Goal: Task Accomplishment & Management: Complete application form

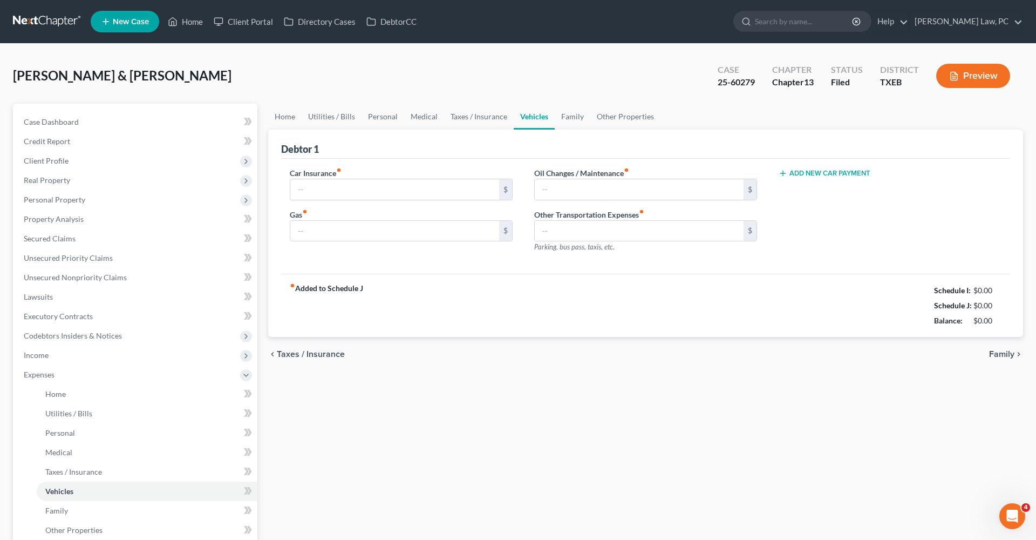
type input "320.00"
type input "800.00"
type input "100.00"
type input "0.00"
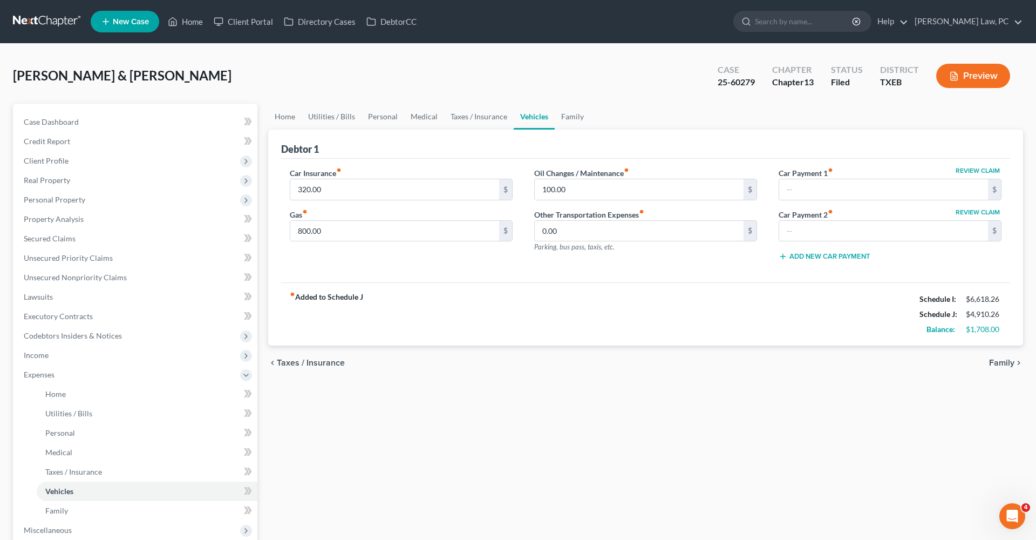
click at [39, 24] on link at bounding box center [47, 21] width 69 height 19
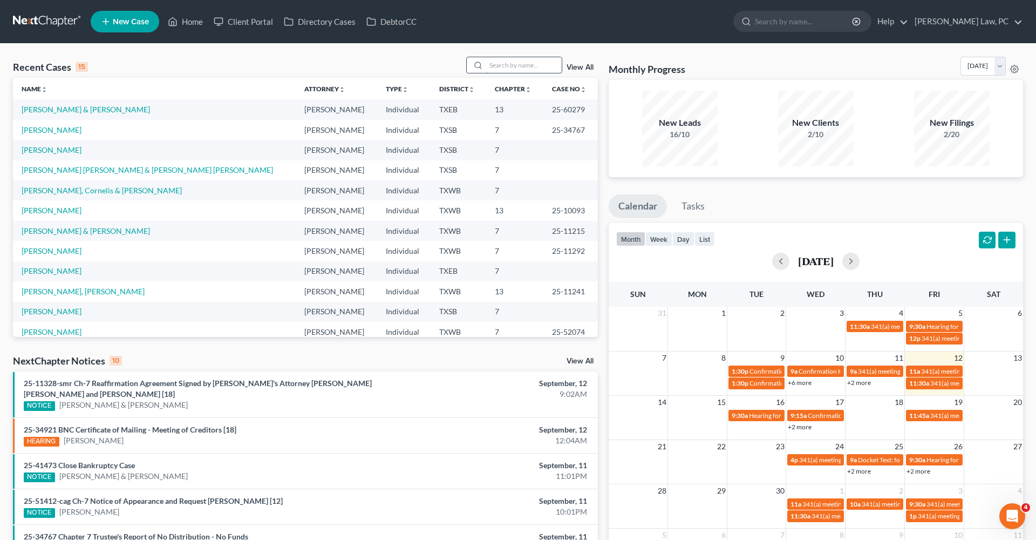
click at [512, 67] on input "search" at bounding box center [524, 65] width 76 height 16
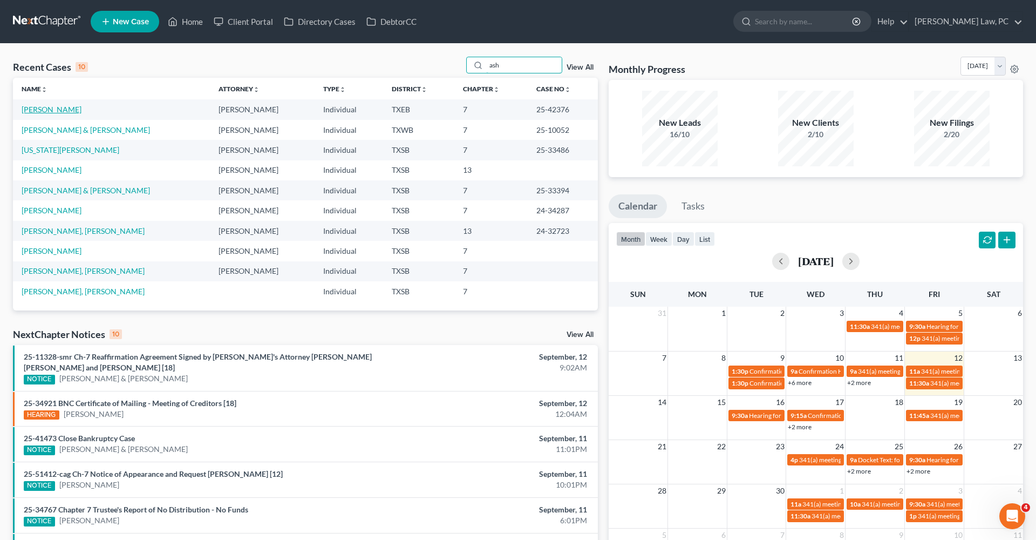
type input "ash"
click at [43, 108] on link "[PERSON_NAME]" at bounding box center [52, 109] width 60 height 9
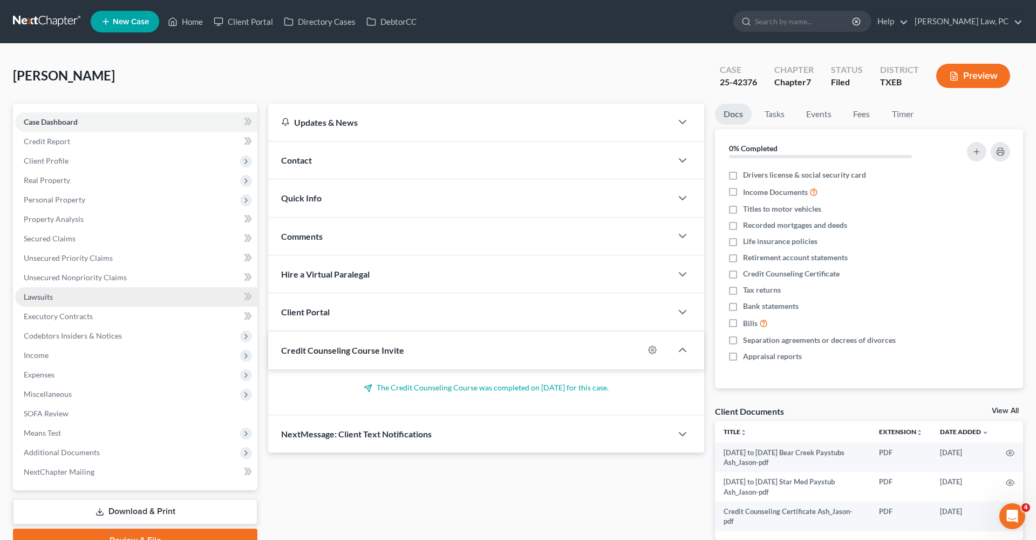
click at [44, 300] on span "Lawsuits" at bounding box center [38, 296] width 29 height 9
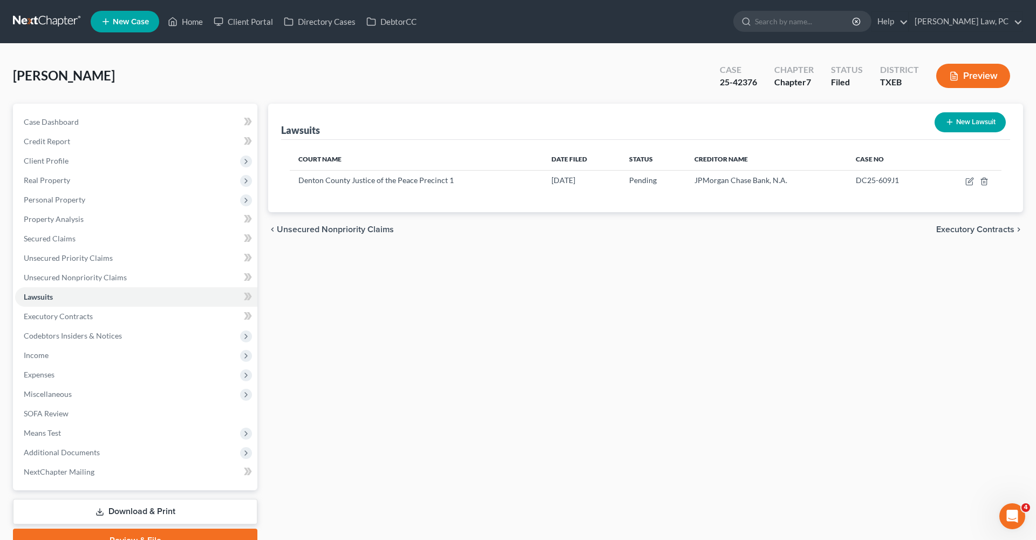
click at [44, 18] on link at bounding box center [47, 21] width 69 height 19
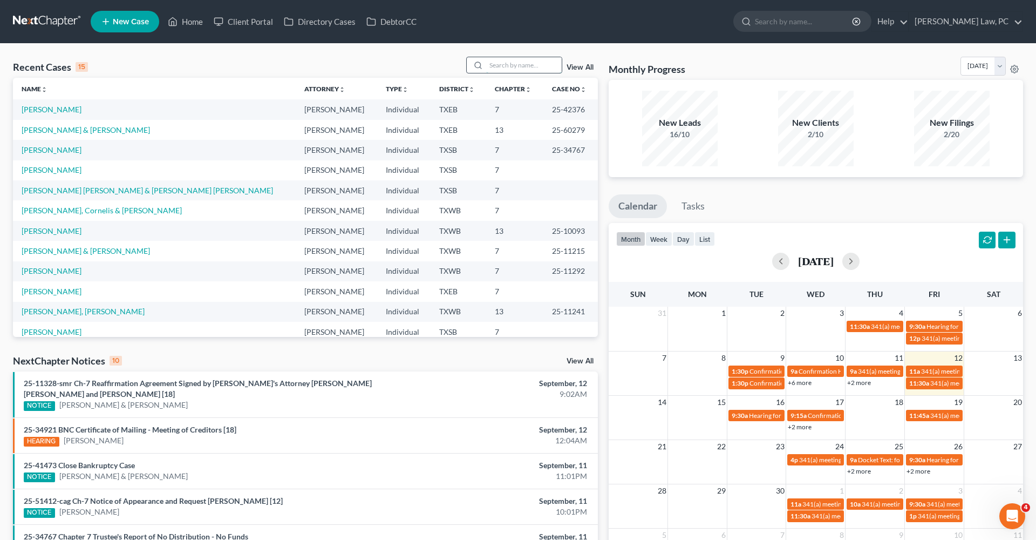
click at [504, 62] on input "search" at bounding box center [524, 65] width 76 height 16
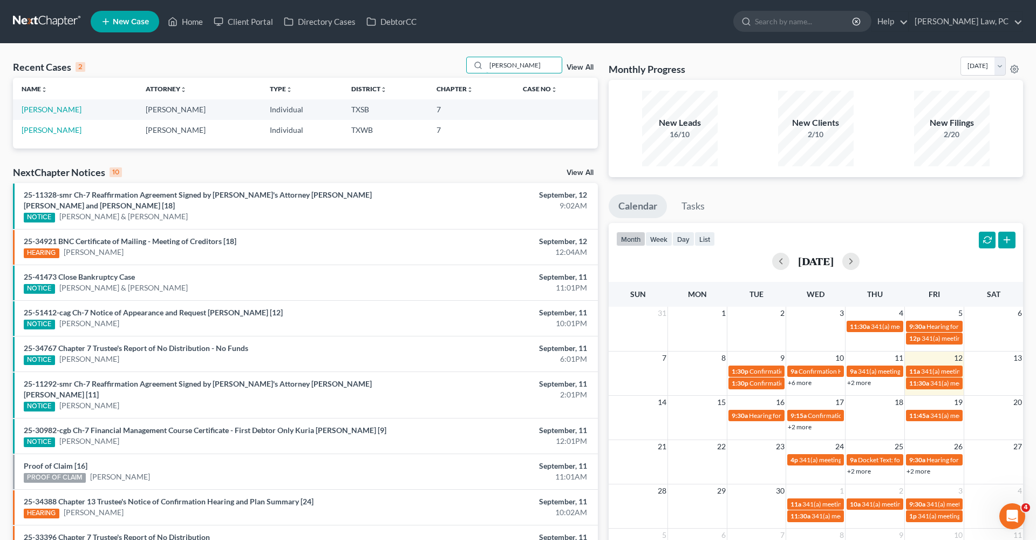
type input "[PERSON_NAME]"
drag, startPoint x: 479, startPoint y: 76, endPoint x: 54, endPoint y: 131, distance: 427.7
click at [54, 131] on link "[PERSON_NAME]" at bounding box center [52, 129] width 60 height 9
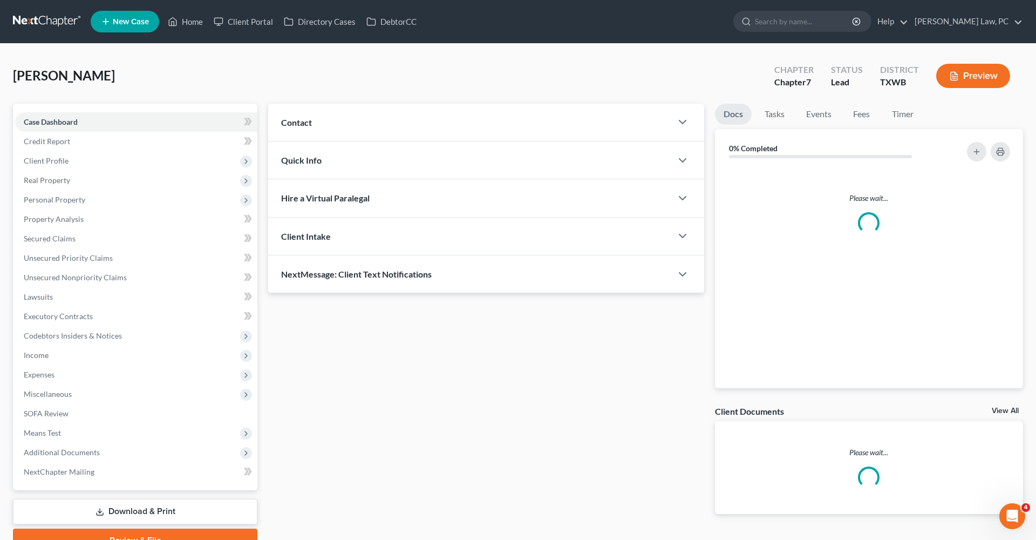
click at [50, 131] on link "Case Dashboard" at bounding box center [136, 121] width 242 height 19
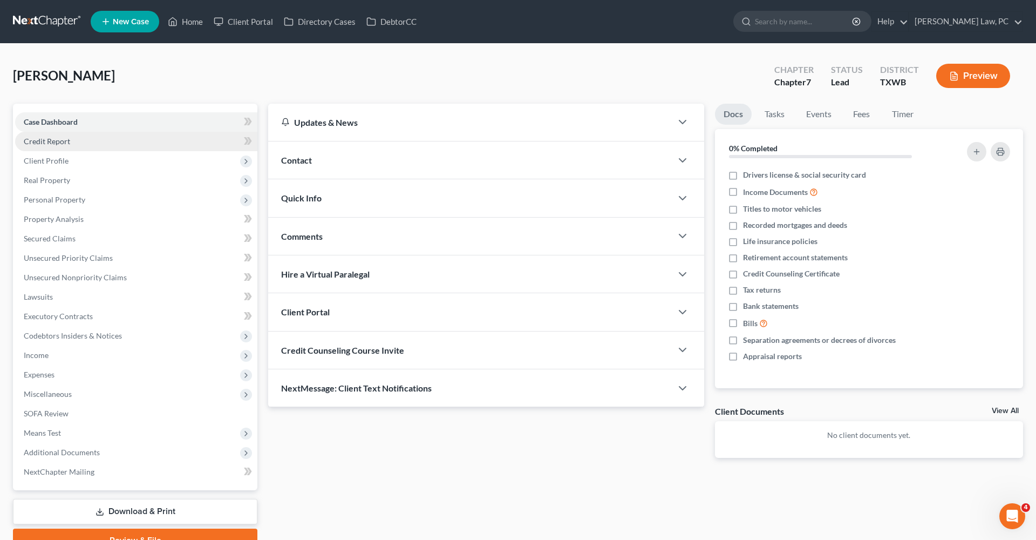
click at [36, 139] on span "Credit Report" at bounding box center [47, 141] width 46 height 9
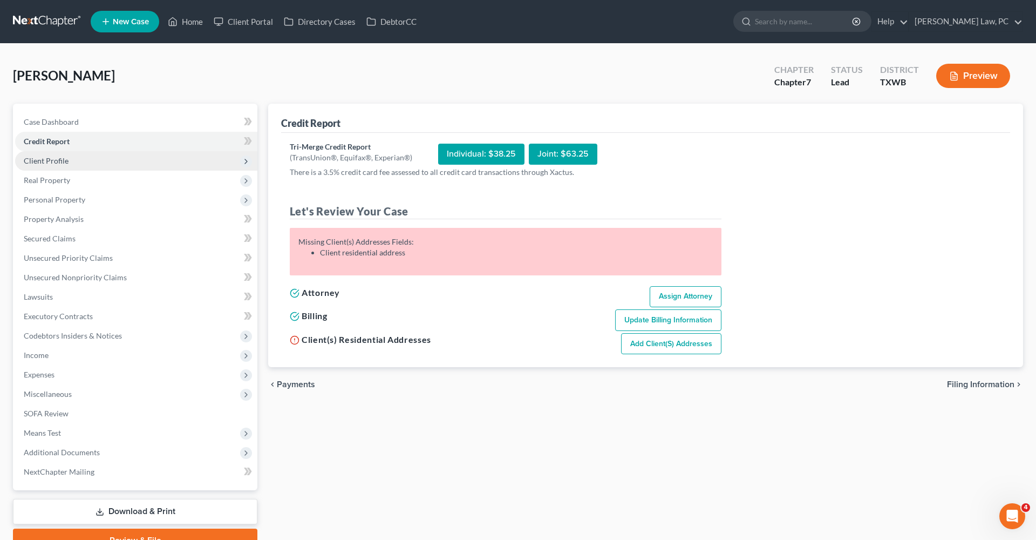
click at [39, 161] on span "Client Profile" at bounding box center [46, 160] width 45 height 9
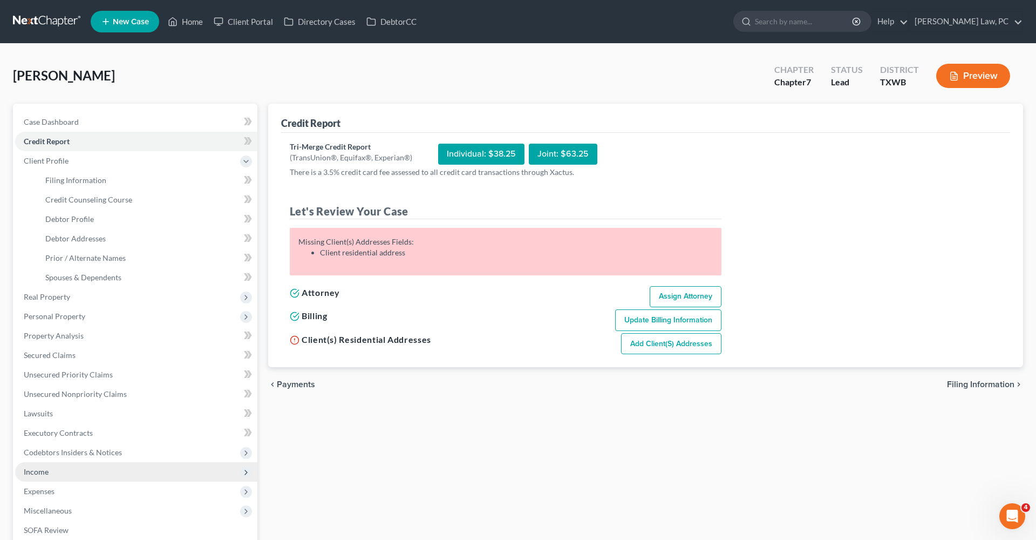
click at [28, 469] on span "Income" at bounding box center [36, 471] width 25 height 9
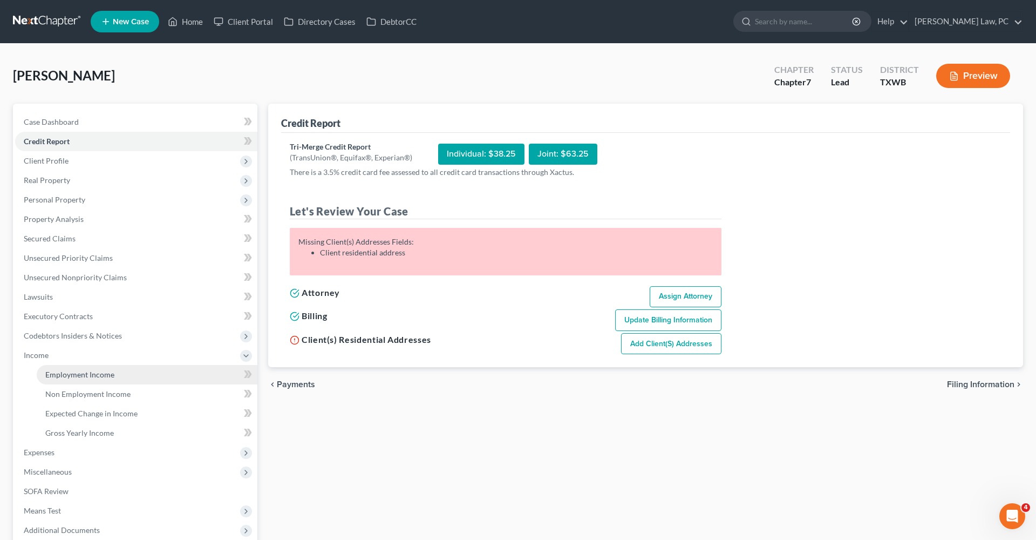
click at [74, 378] on span "Employment Income" at bounding box center [79, 374] width 69 height 9
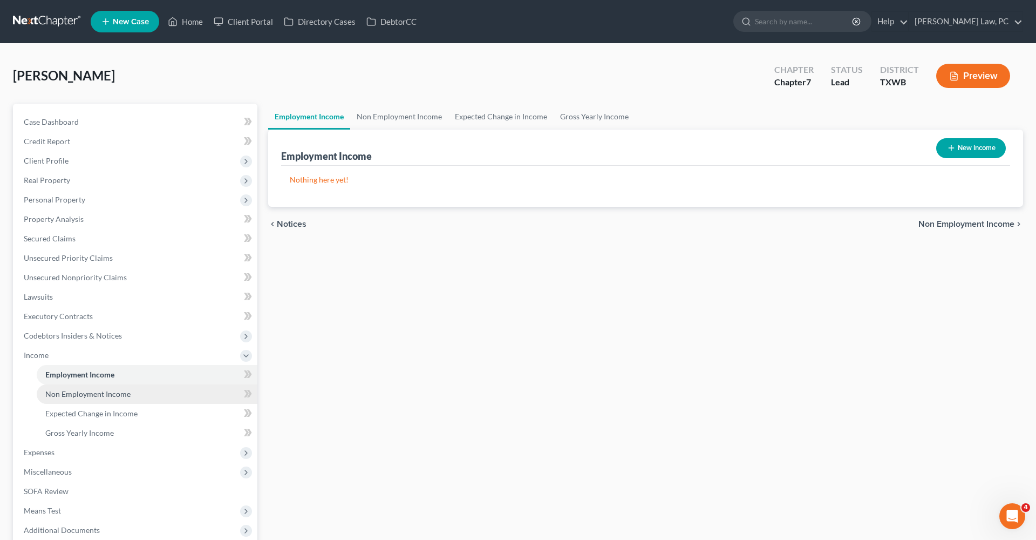
click at [75, 398] on span "Non Employment Income" at bounding box center [87, 393] width 85 height 9
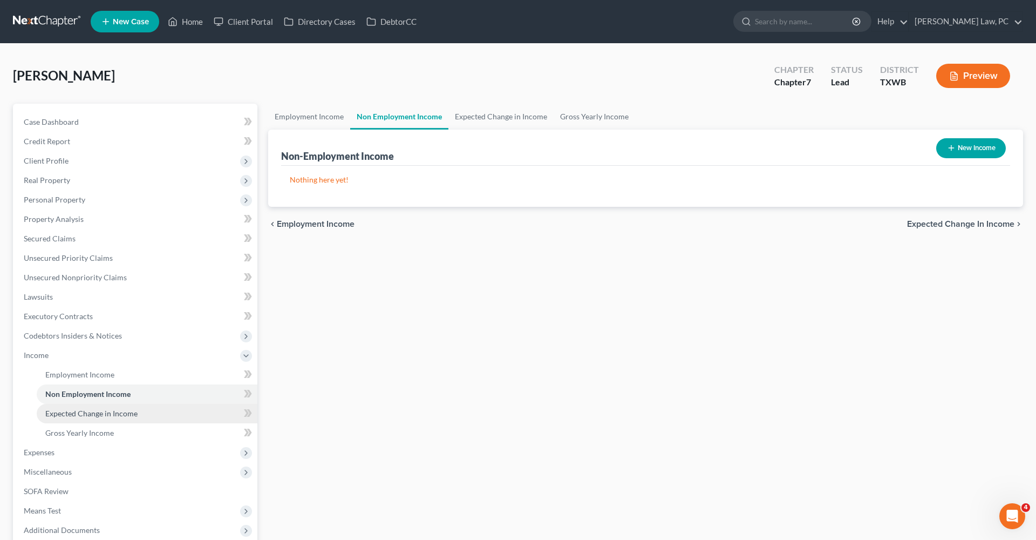
click at [85, 415] on span "Expected Change in Income" at bounding box center [91, 412] width 92 height 9
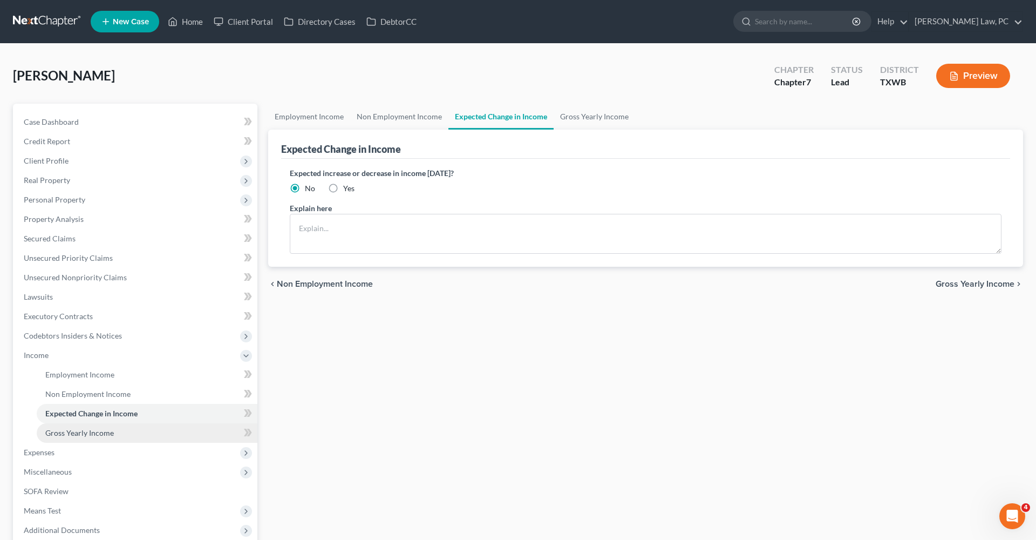
click at [88, 434] on span "Gross Yearly Income" at bounding box center [79, 432] width 69 height 9
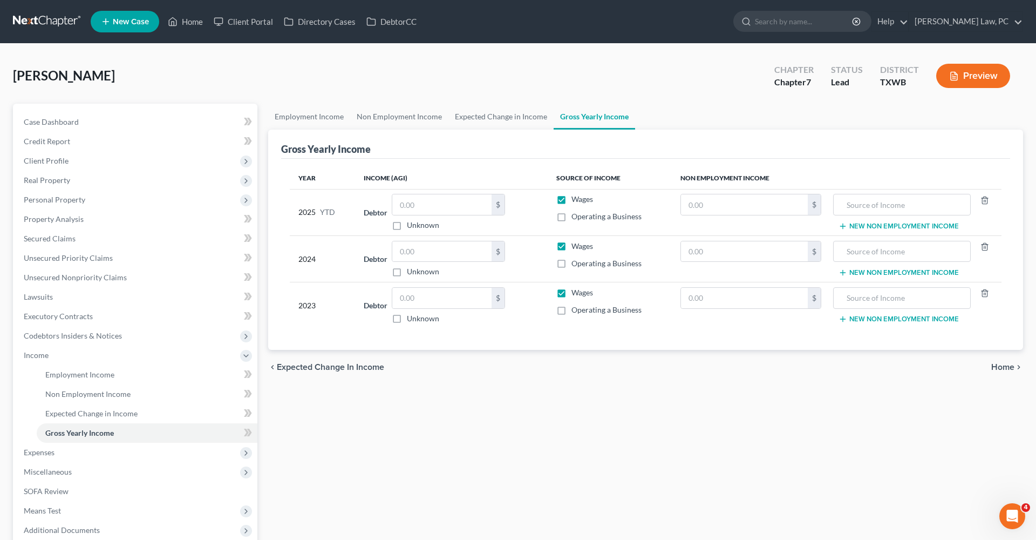
click at [33, 19] on link at bounding box center [47, 21] width 69 height 19
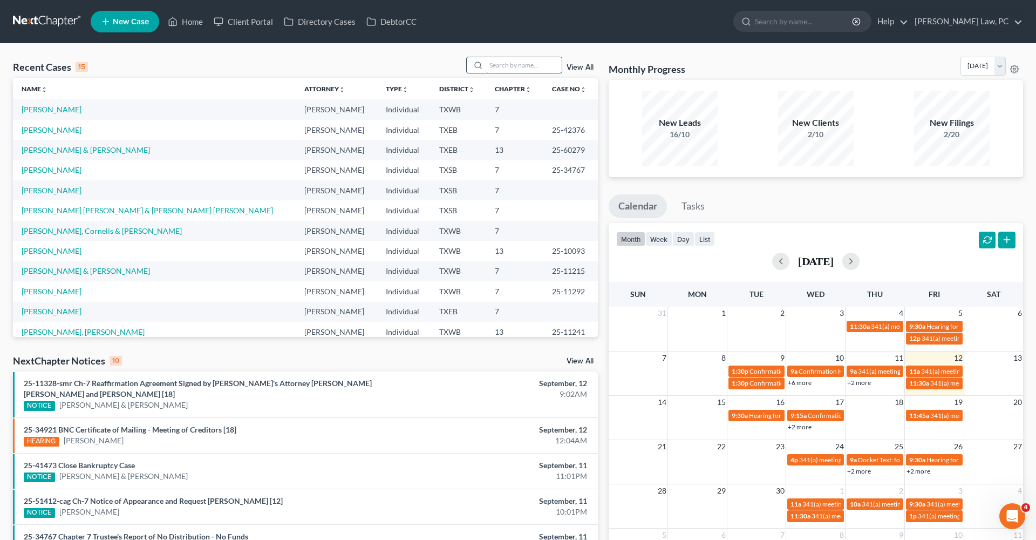
click at [515, 72] on input "search" at bounding box center [524, 65] width 76 height 16
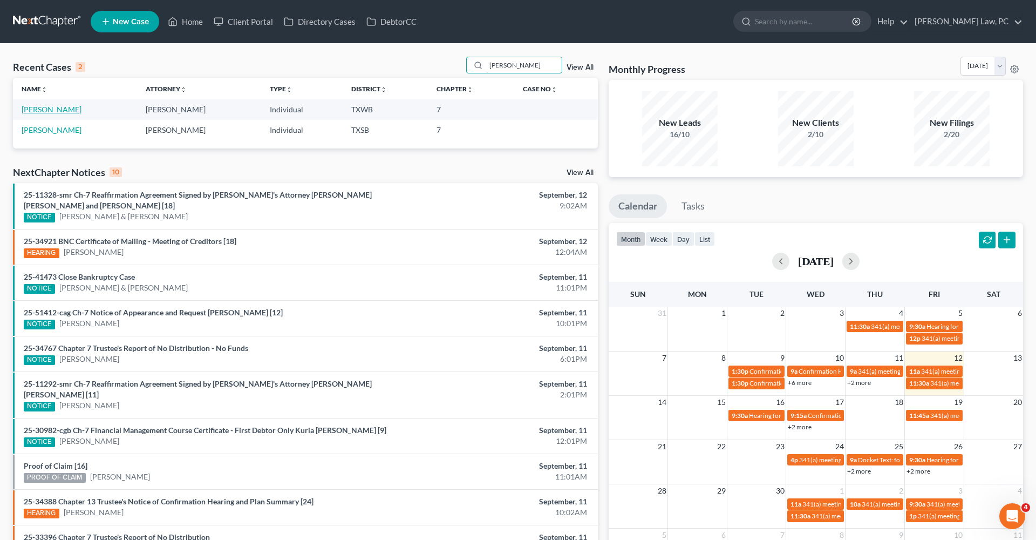
type input "luisa"
click at [42, 113] on link "[PERSON_NAME]" at bounding box center [52, 109] width 60 height 9
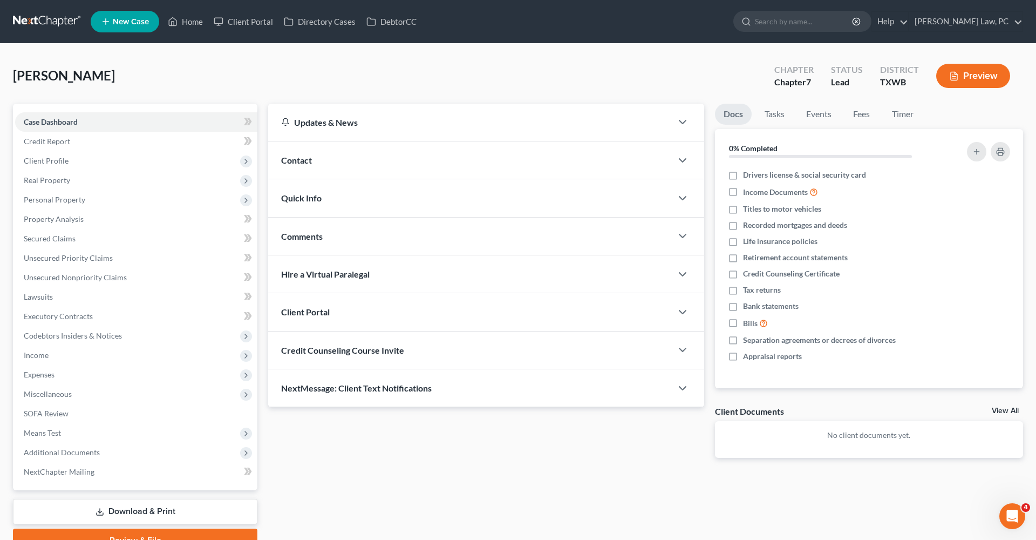
click at [26, 24] on link at bounding box center [47, 21] width 69 height 19
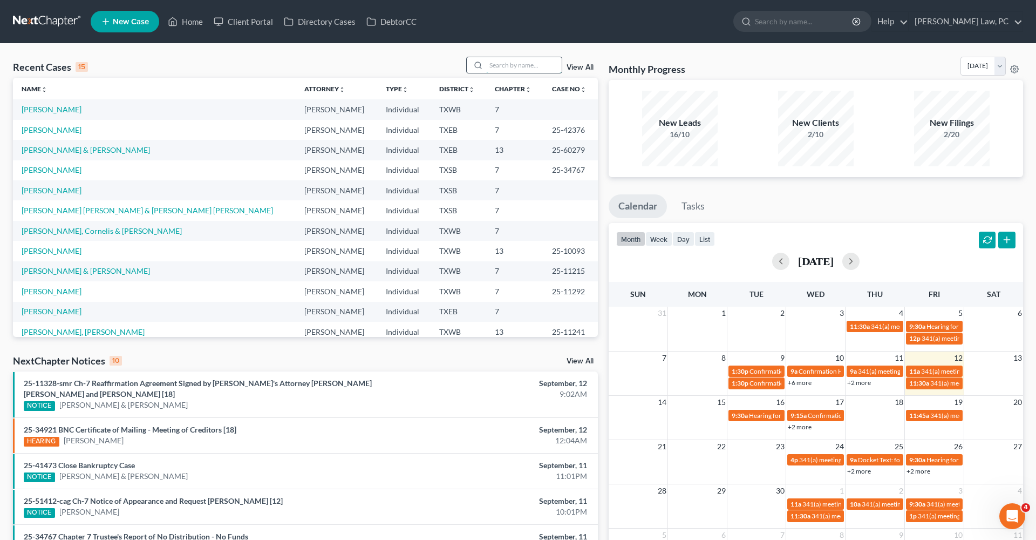
click at [515, 66] on input "search" at bounding box center [524, 65] width 76 height 16
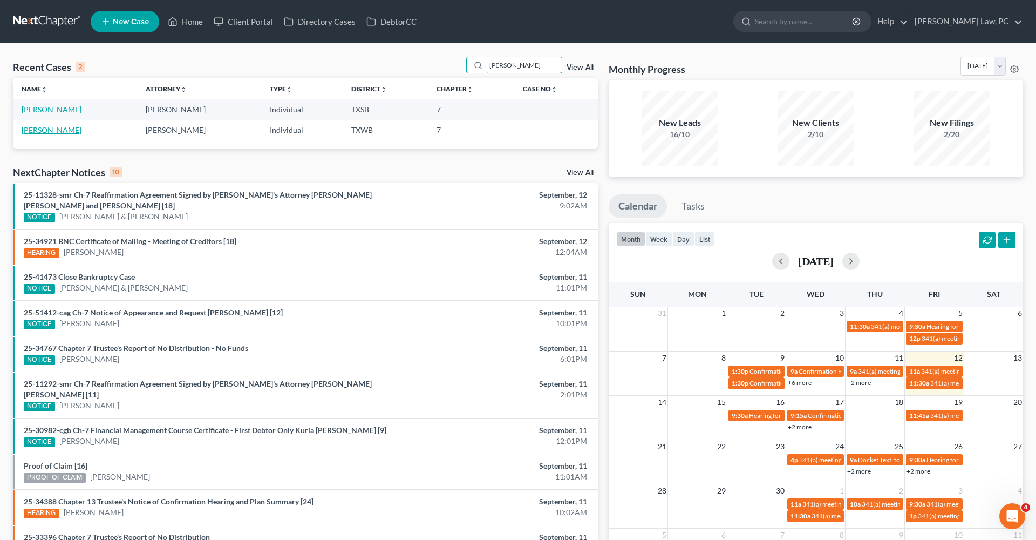
type input "[PERSON_NAME]"
click at [41, 129] on link "[PERSON_NAME]" at bounding box center [52, 129] width 60 height 9
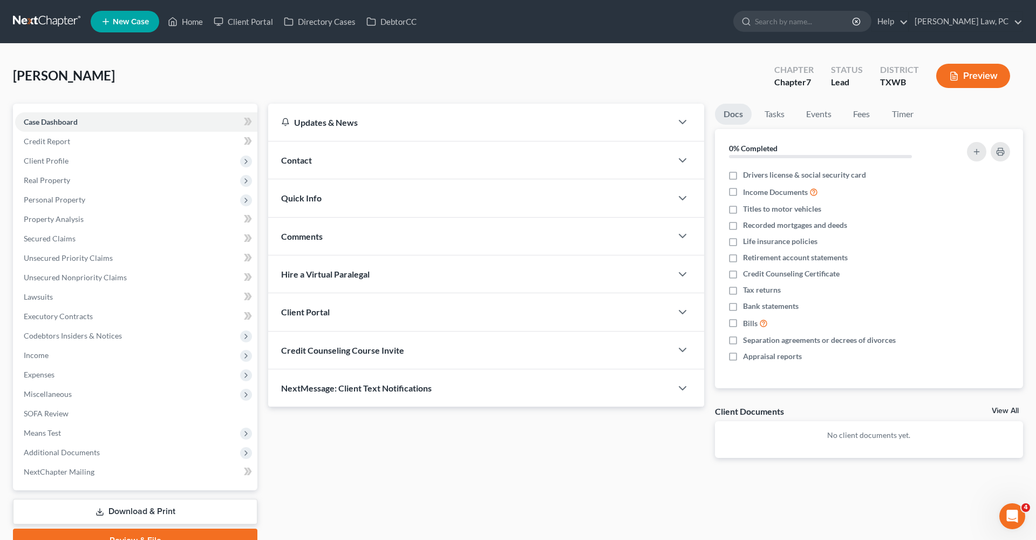
click at [19, 21] on link at bounding box center [47, 21] width 69 height 19
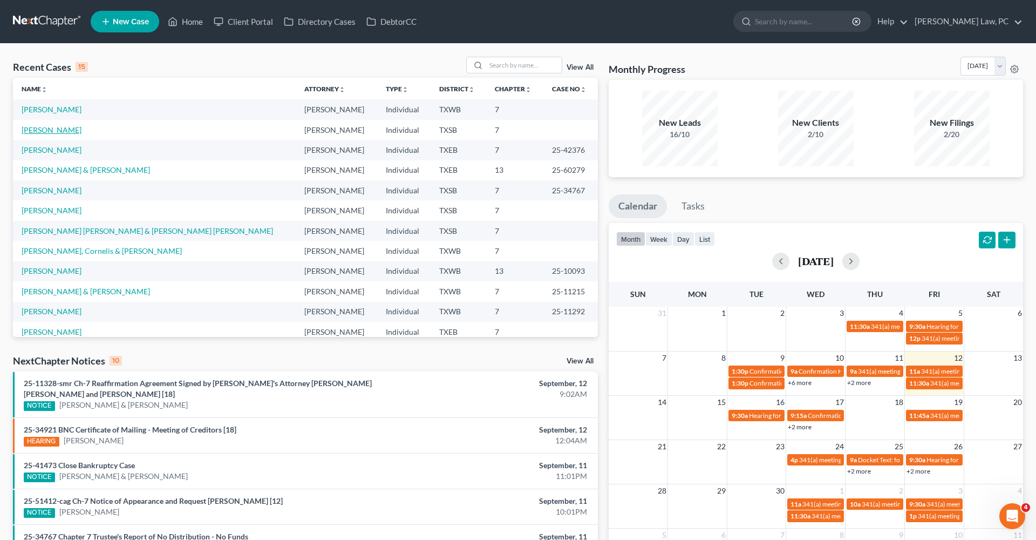
click at [52, 131] on link "[PERSON_NAME]" at bounding box center [52, 129] width 60 height 9
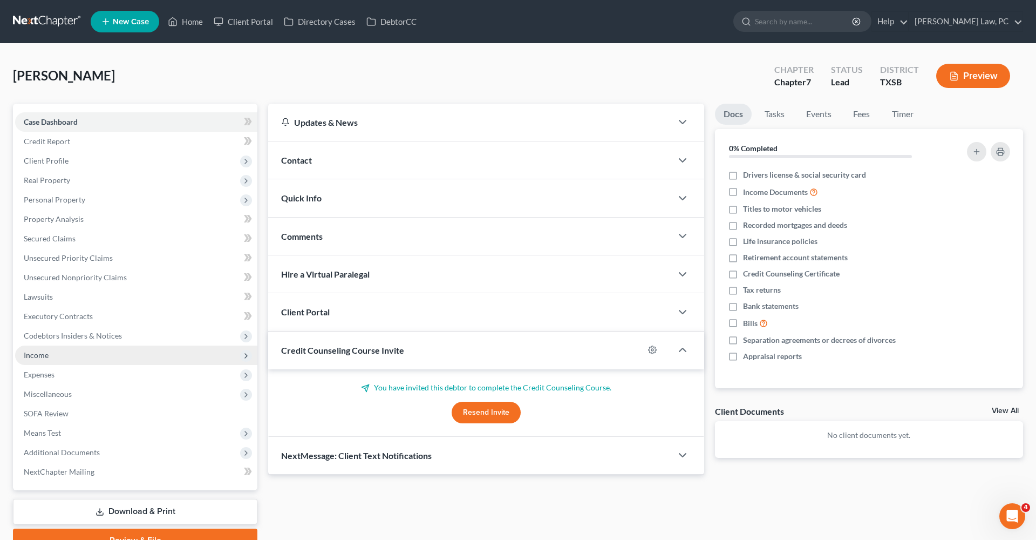
click at [54, 353] on span "Income" at bounding box center [136, 354] width 242 height 19
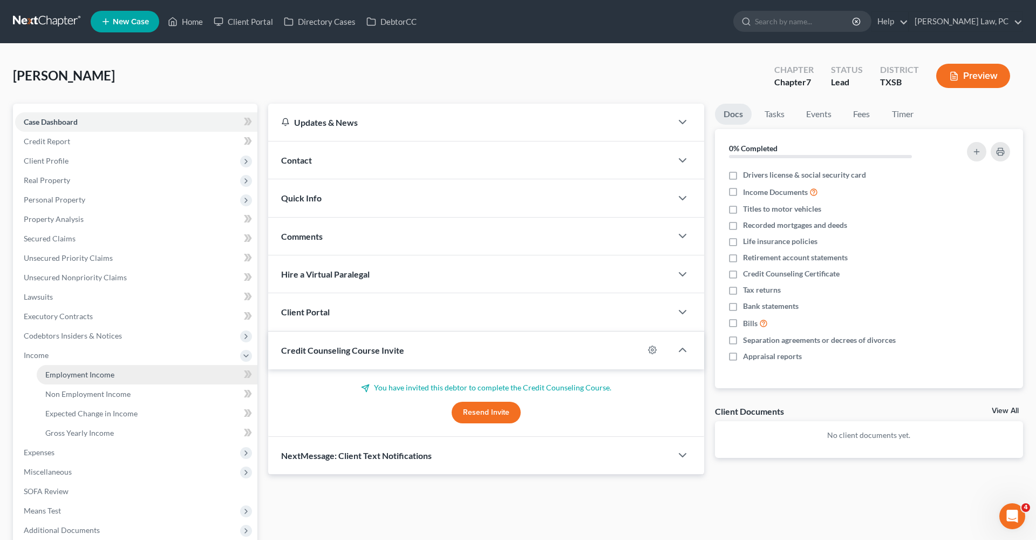
click at [83, 377] on span "Employment Income" at bounding box center [79, 374] width 69 height 9
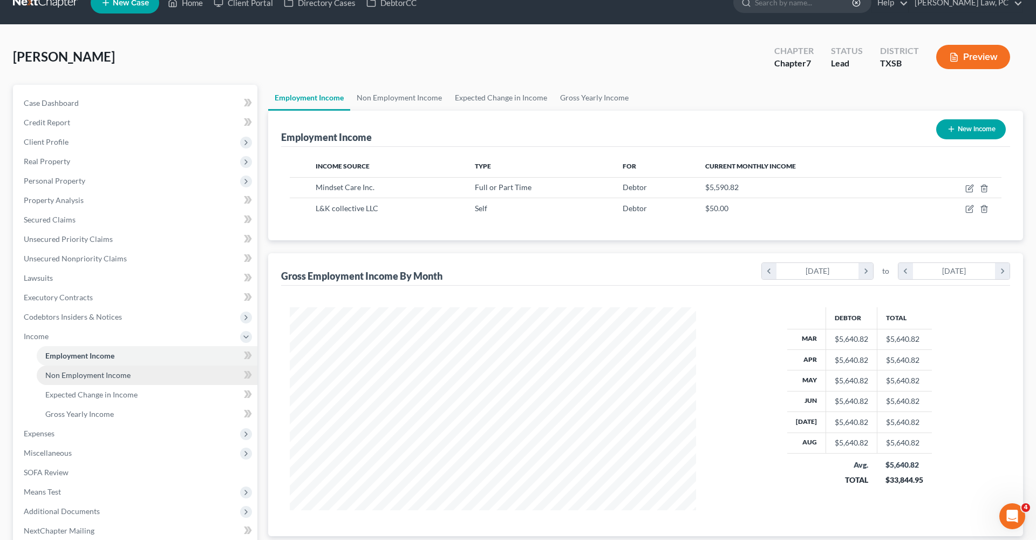
scroll to position [19, 0]
click at [83, 377] on span "Non Employment Income" at bounding box center [87, 374] width 85 height 9
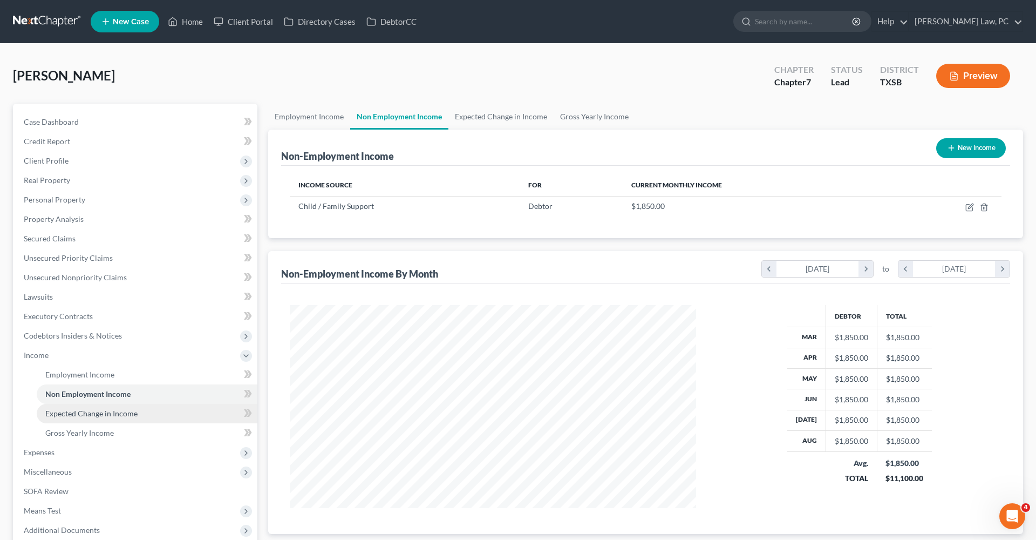
scroll to position [203, 428]
click at [109, 411] on span "Expected Change in Income" at bounding box center [91, 412] width 92 height 9
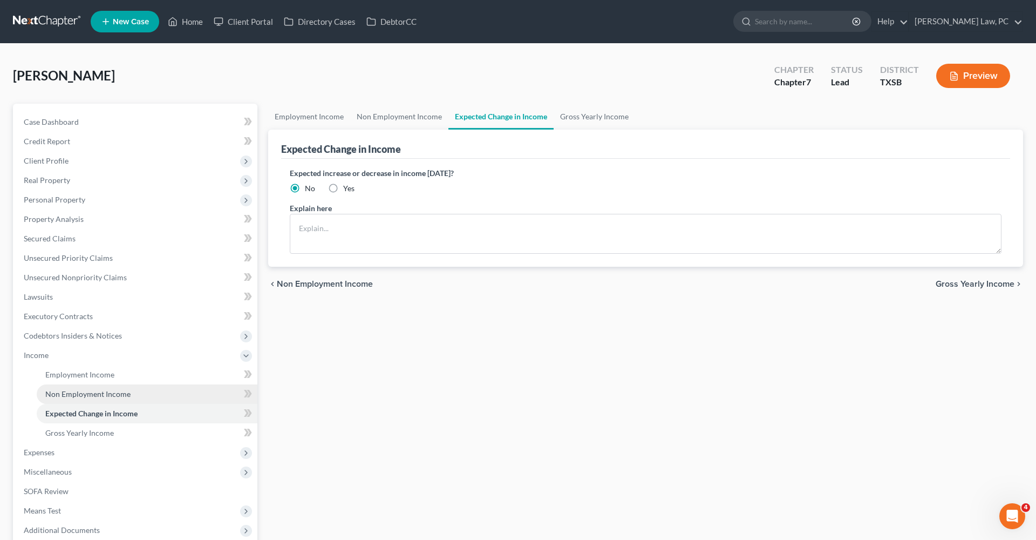
click at [96, 401] on link "Non Employment Income" at bounding box center [147, 393] width 221 height 19
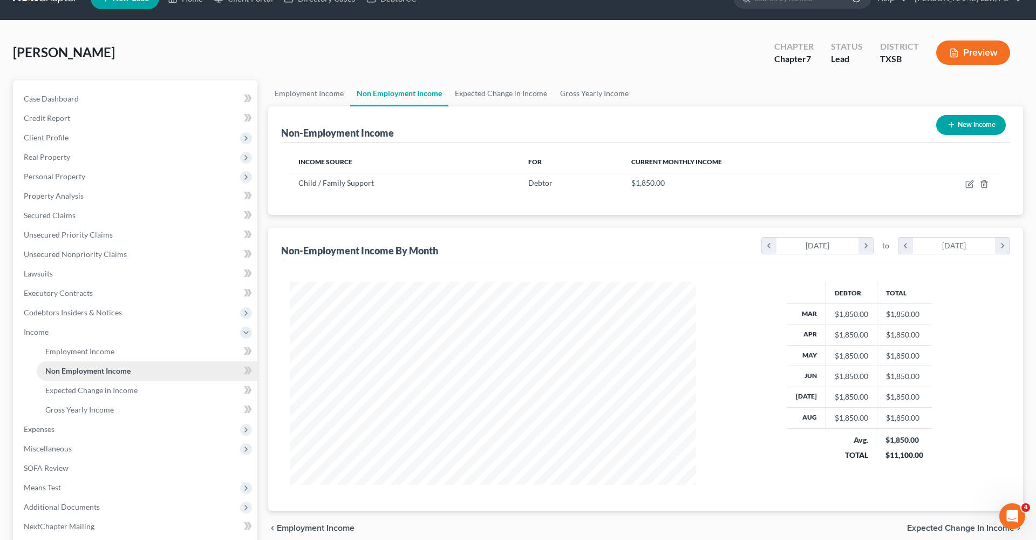
scroll to position [24, 0]
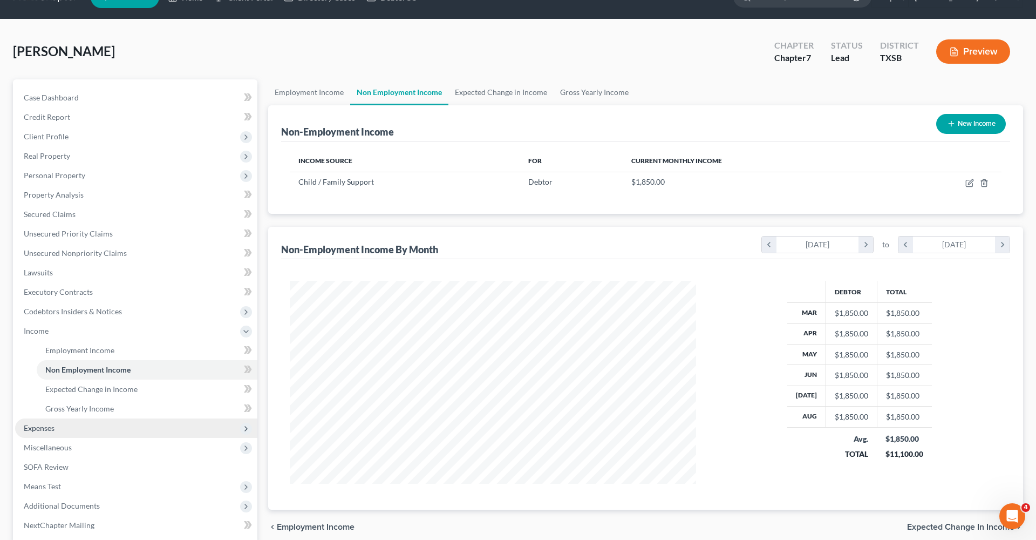
click at [46, 429] on span "Expenses" at bounding box center [39, 427] width 31 height 9
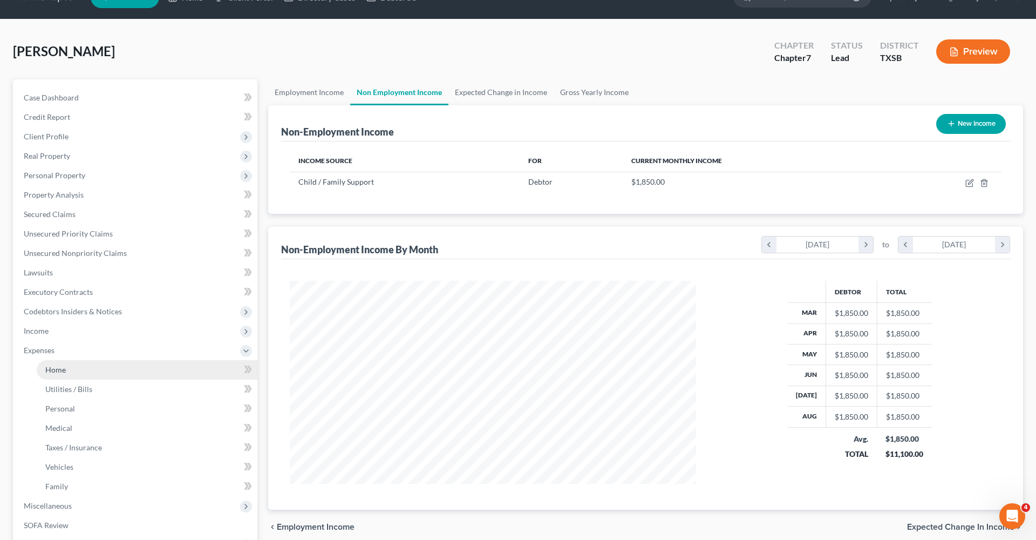
click at [50, 370] on span "Home" at bounding box center [55, 369] width 21 height 9
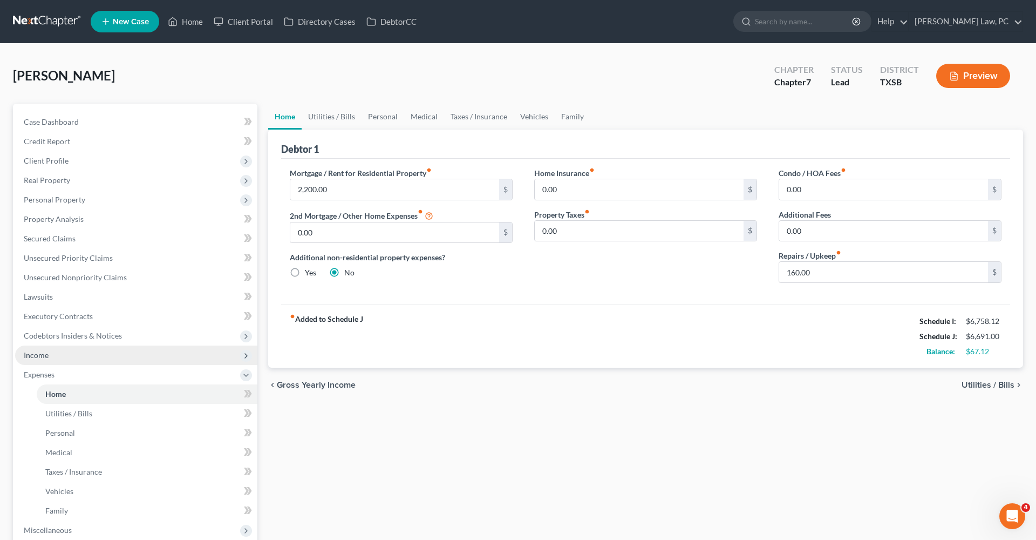
click at [45, 349] on span "Income" at bounding box center [136, 354] width 242 height 19
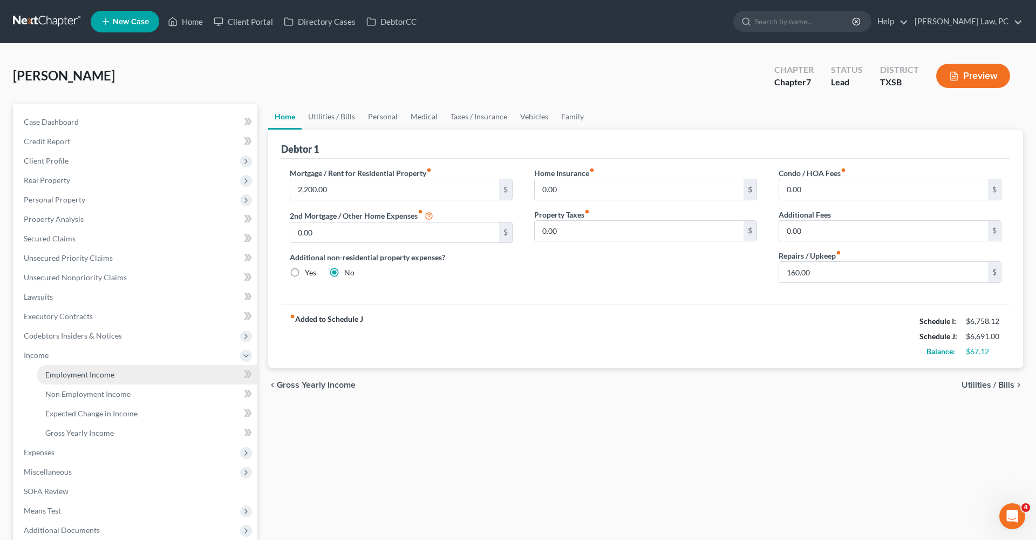
click at [58, 373] on span "Employment Income" at bounding box center [79, 374] width 69 height 9
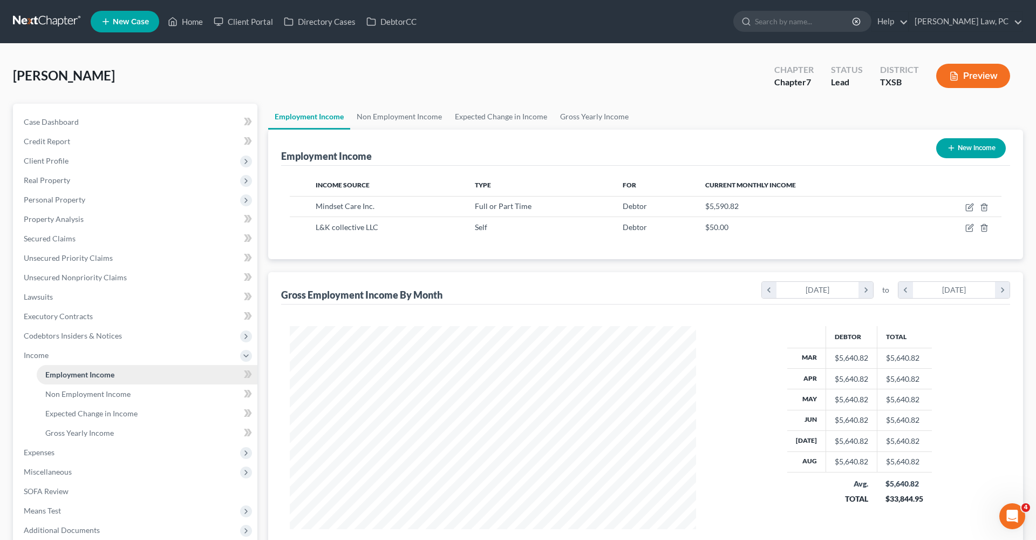
scroll to position [203, 428]
click at [37, 23] on link at bounding box center [47, 21] width 69 height 19
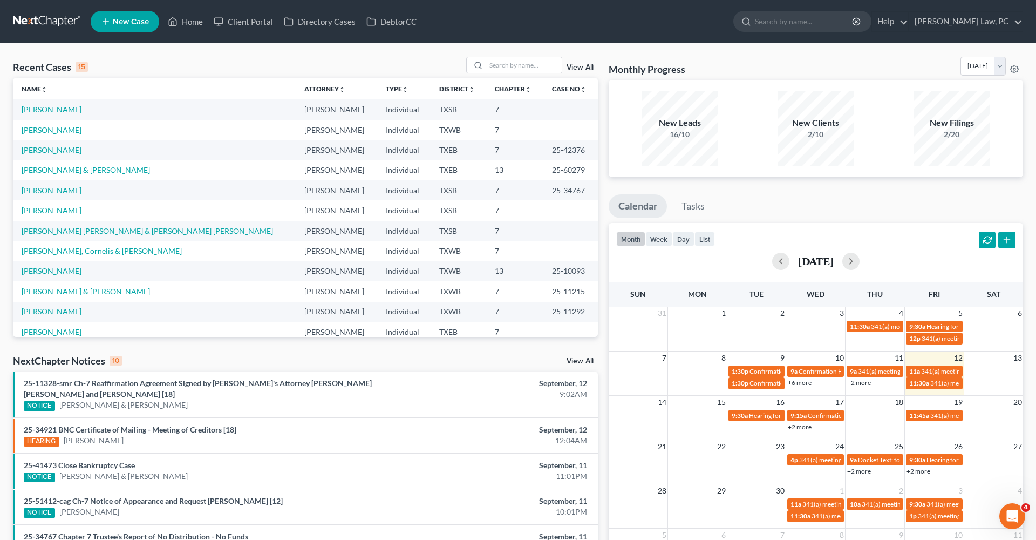
click at [579, 68] on link "View All" at bounding box center [580, 68] width 27 height 8
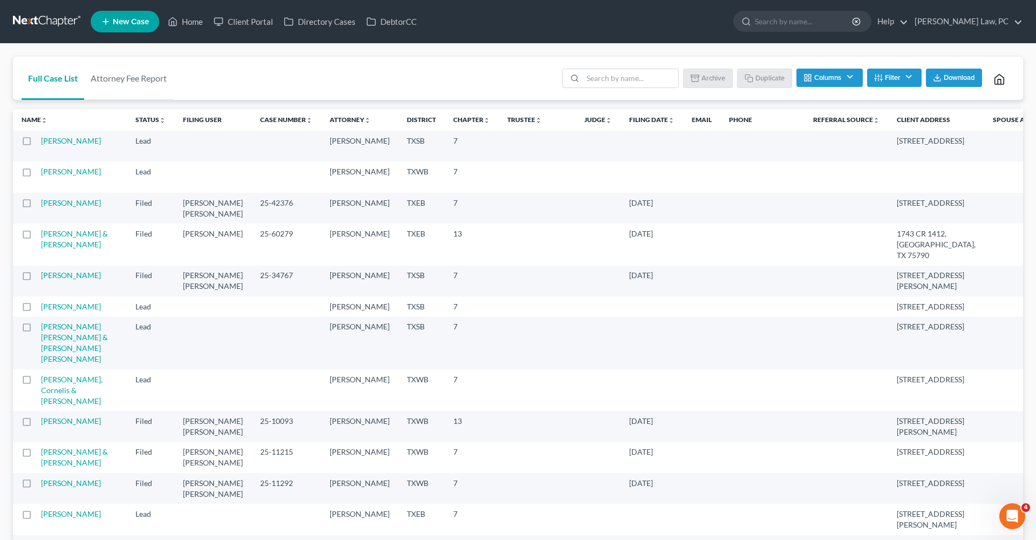
click at [37, 174] on label at bounding box center [37, 174] width 0 height 0
click at [41, 173] on input "checkbox" at bounding box center [44, 169] width 7 height 7
click at [703, 79] on button "Archive" at bounding box center [709, 78] width 49 height 18
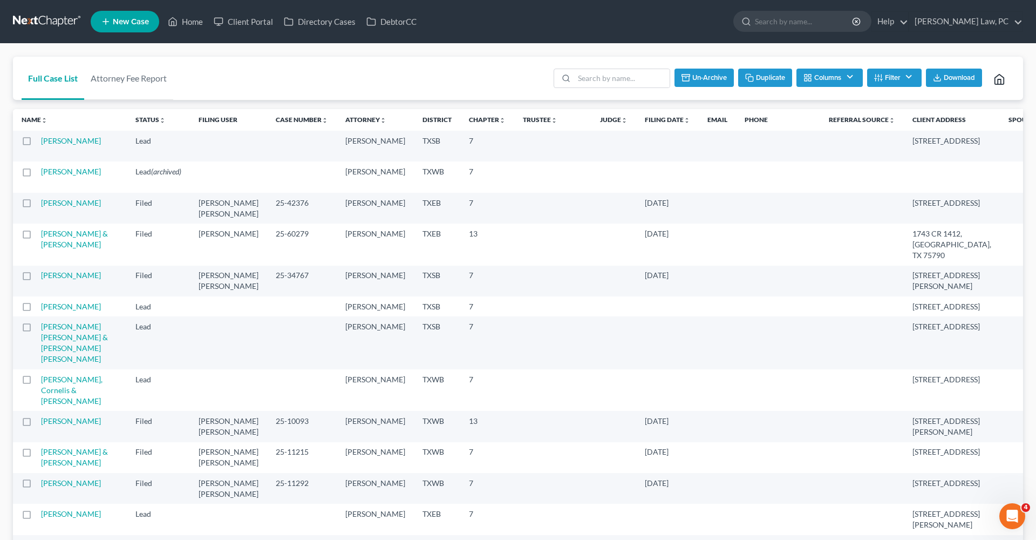
checkbox input "false"
click at [47, 21] on link at bounding box center [47, 21] width 69 height 19
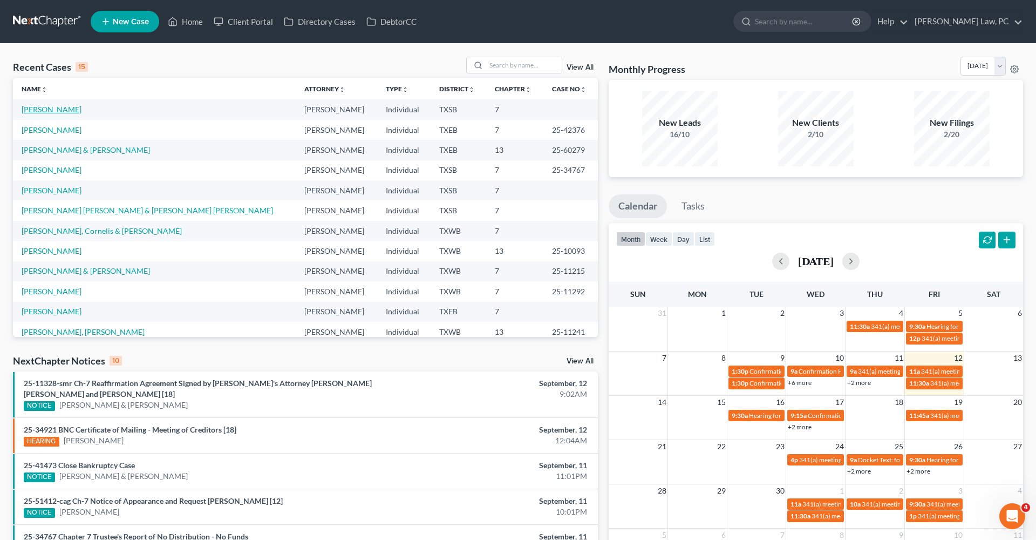
click at [56, 111] on link "[PERSON_NAME]" at bounding box center [52, 109] width 60 height 9
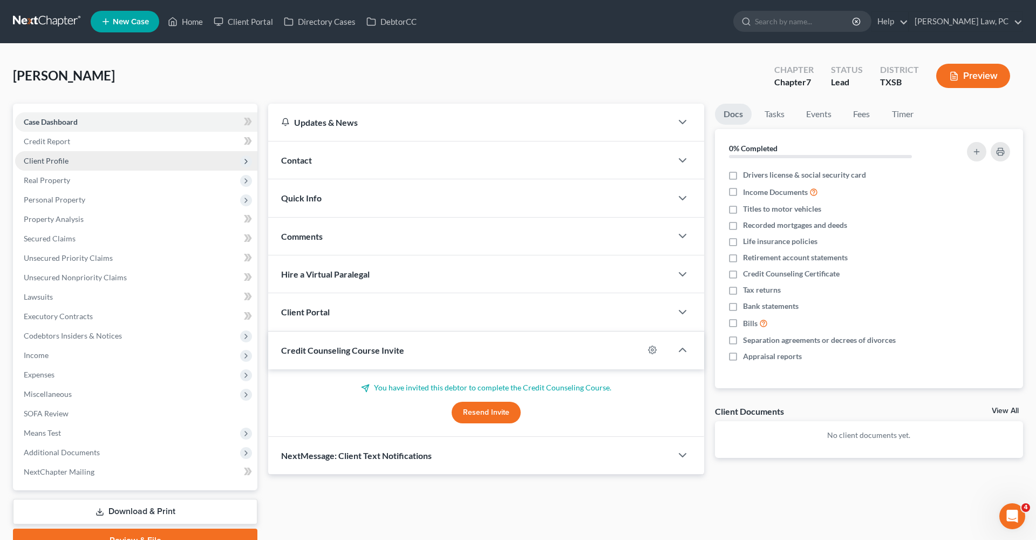
click at [37, 159] on span "Client Profile" at bounding box center [46, 160] width 45 height 9
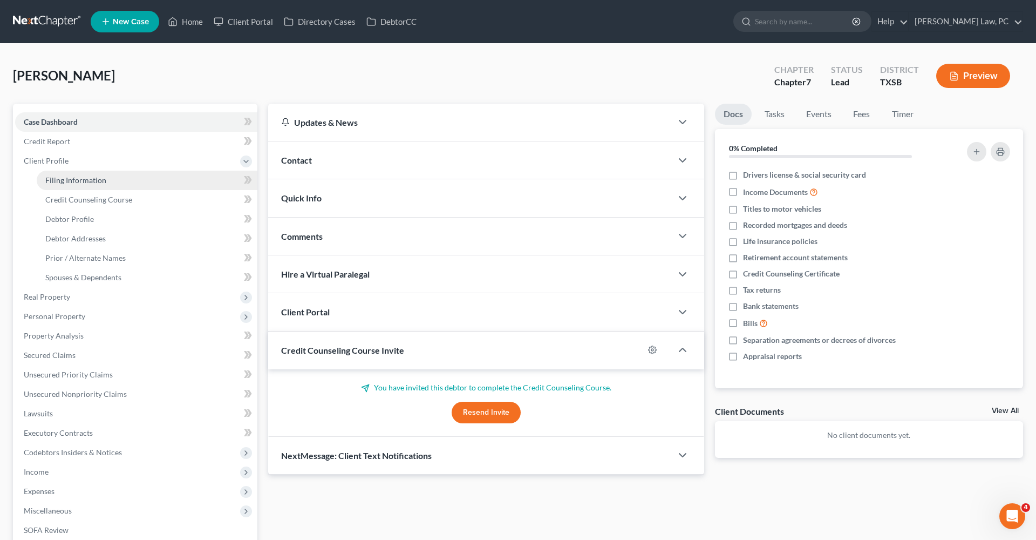
click at [53, 179] on span "Filing Information" at bounding box center [75, 179] width 61 height 9
select select "1"
select select "0"
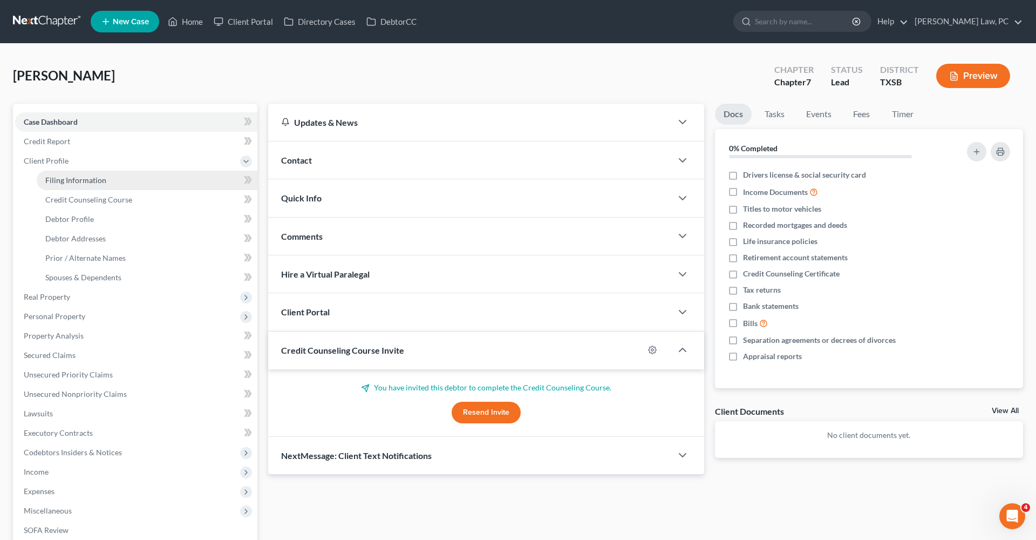
select select "45"
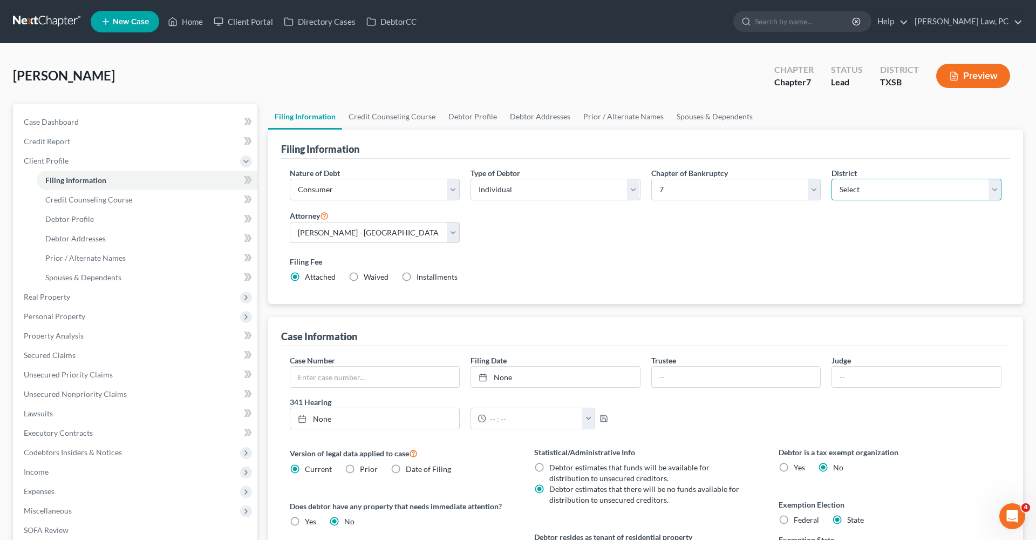
select select "80"
select select "1"
click at [74, 200] on span "Credit Counseling Course" at bounding box center [88, 199] width 87 height 9
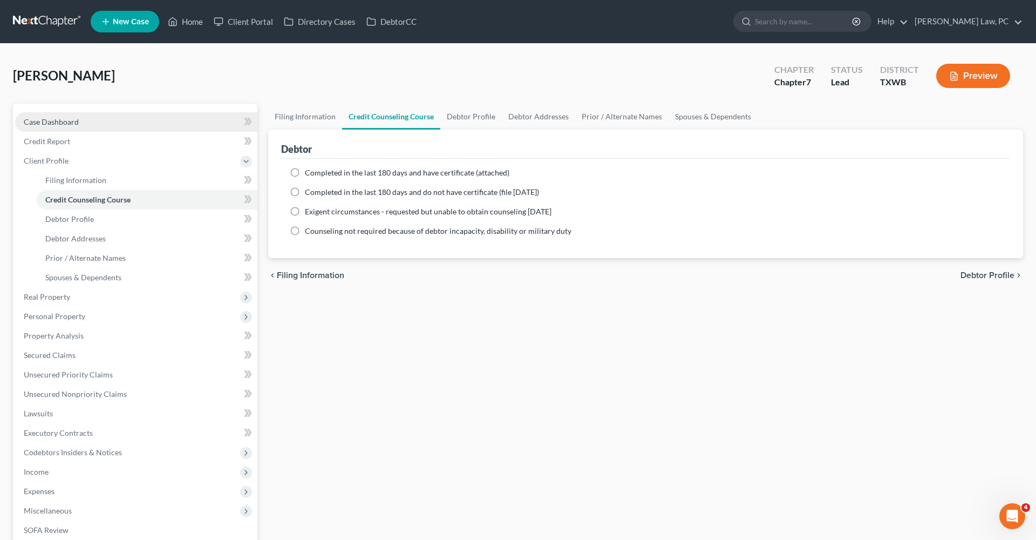
click at [51, 126] on link "Case Dashboard" at bounding box center [136, 121] width 242 height 19
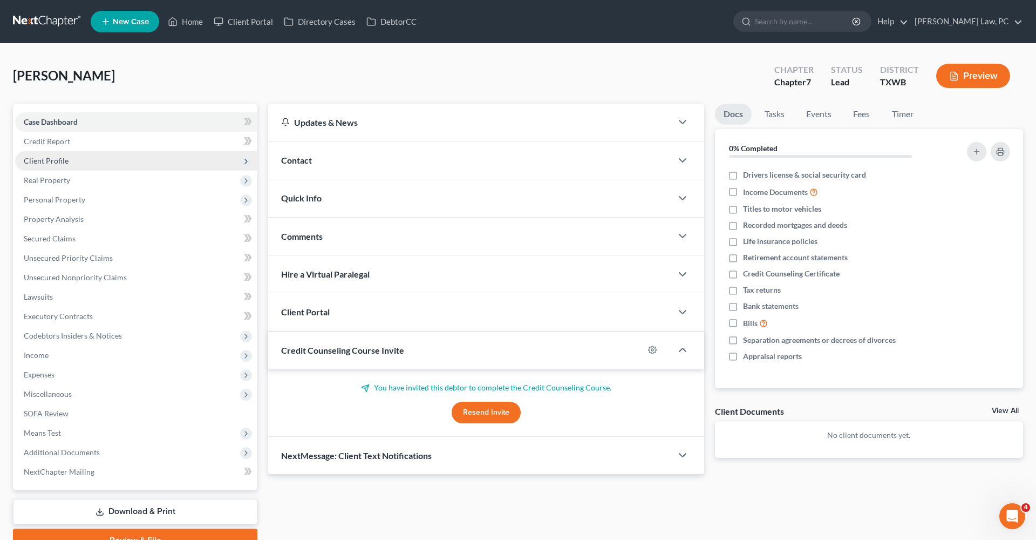
click at [54, 165] on span "Client Profile" at bounding box center [136, 160] width 242 height 19
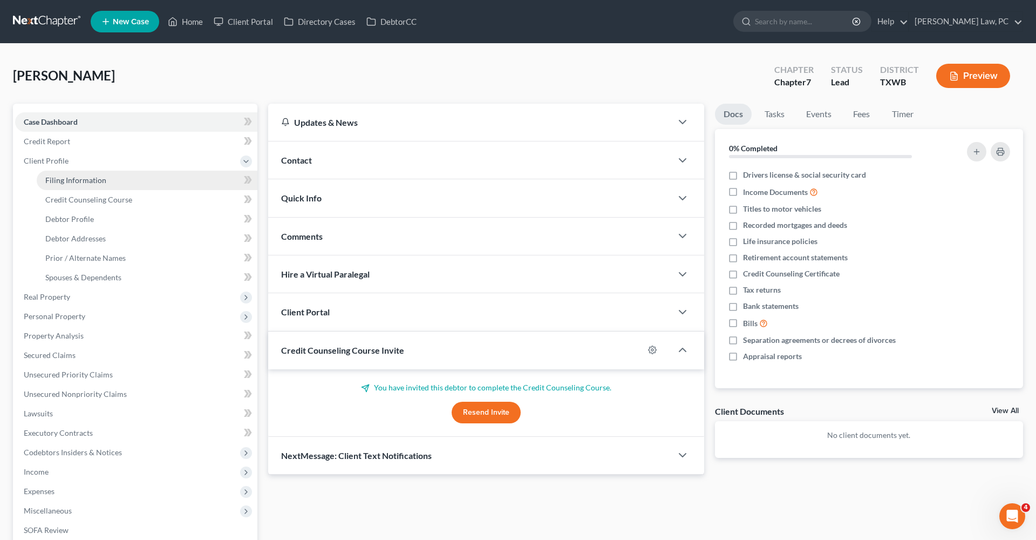
click at [69, 178] on span "Filing Information" at bounding box center [75, 179] width 61 height 9
select select "1"
select select "0"
select select "80"
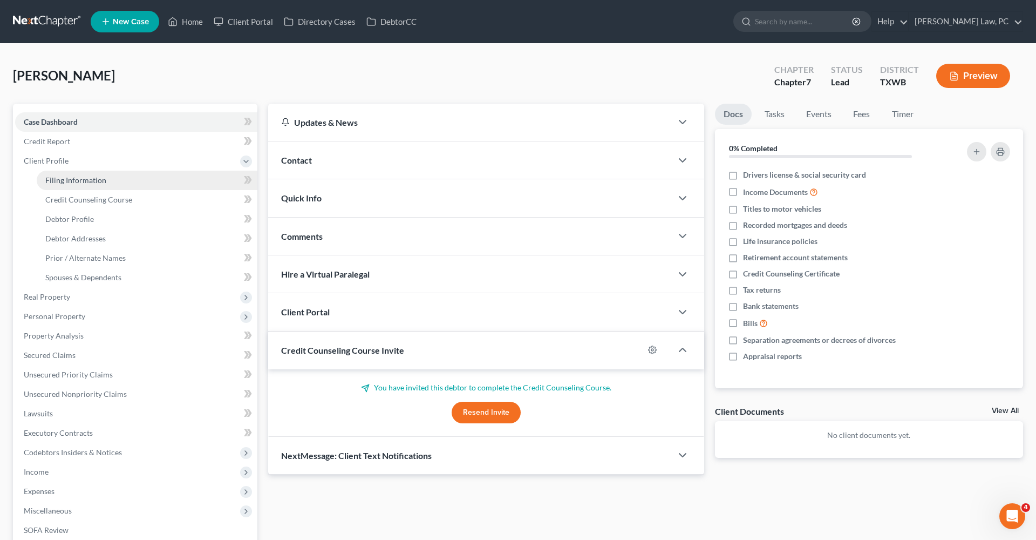
select select "1"
select select "45"
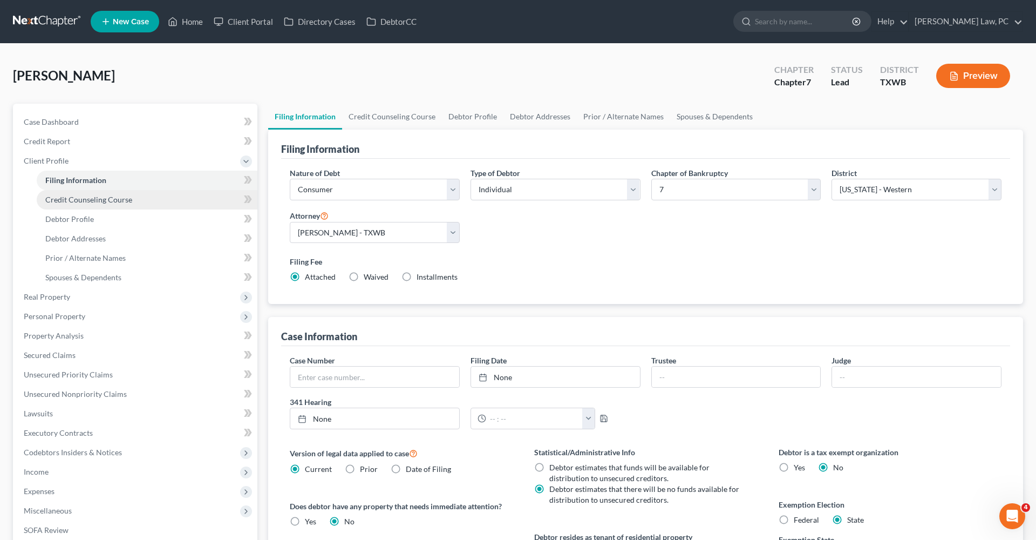
click at [88, 199] on span "Credit Counseling Course" at bounding box center [88, 199] width 87 height 9
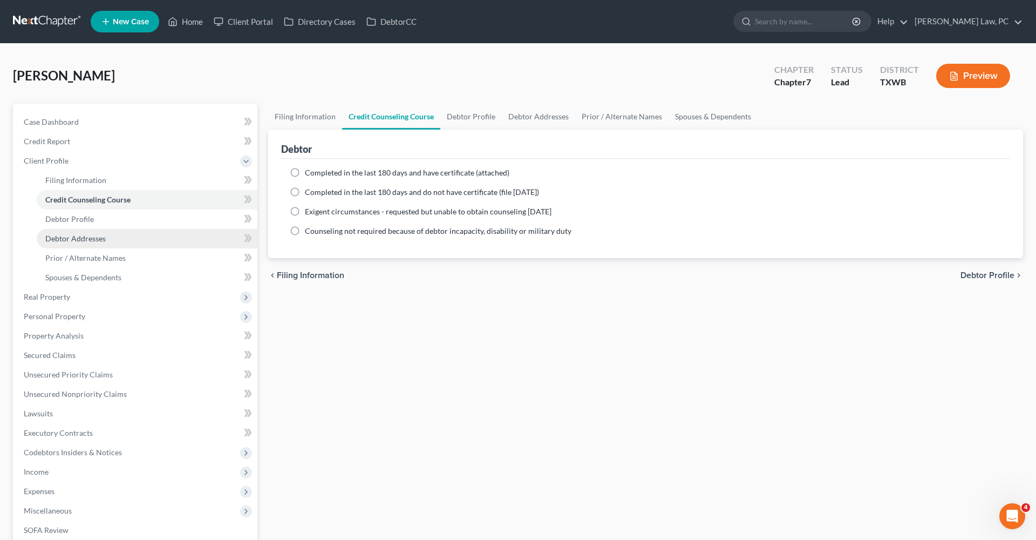
click at [71, 240] on span "Debtor Addresses" at bounding box center [75, 238] width 60 height 9
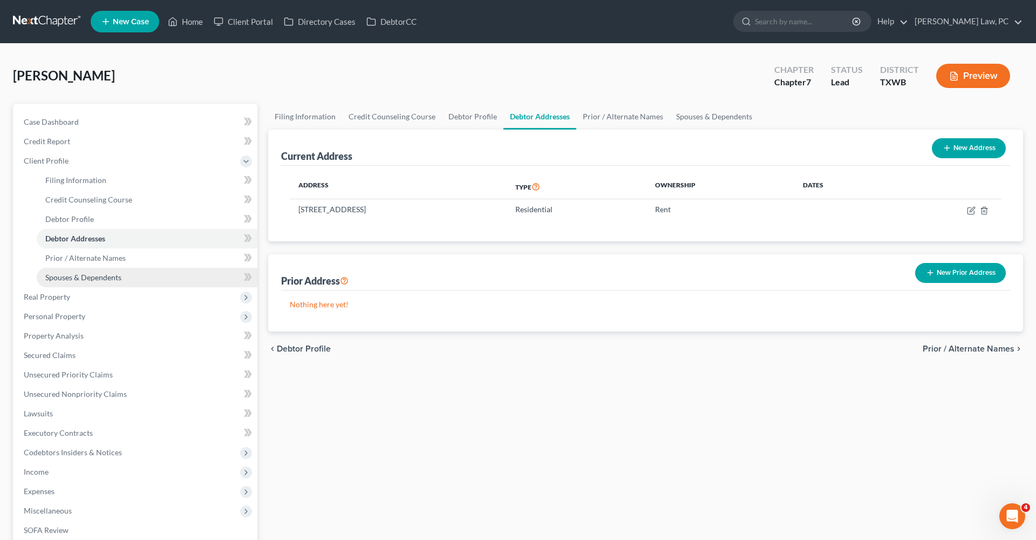
click at [84, 277] on span "Spouses & Dependents" at bounding box center [83, 276] width 76 height 9
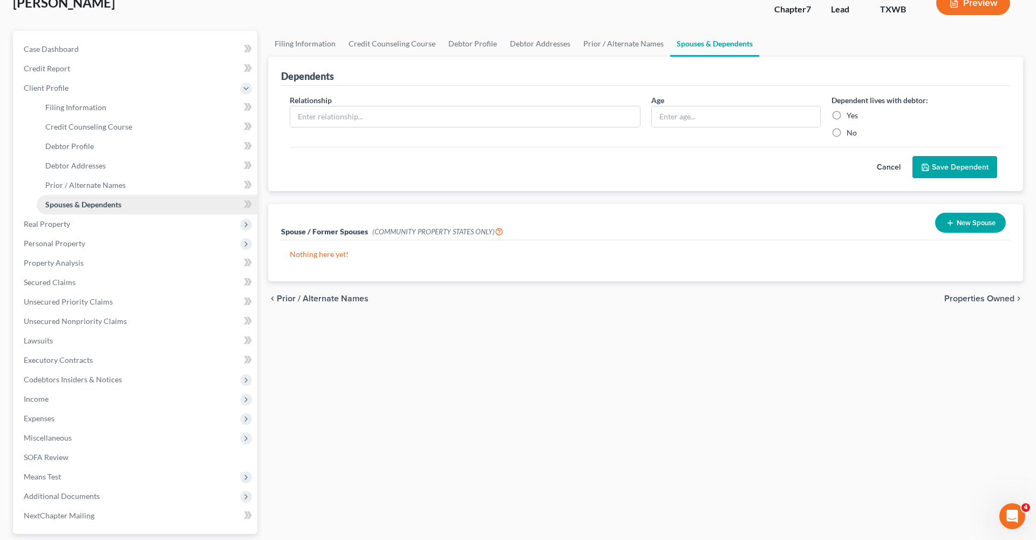
scroll to position [103, 0]
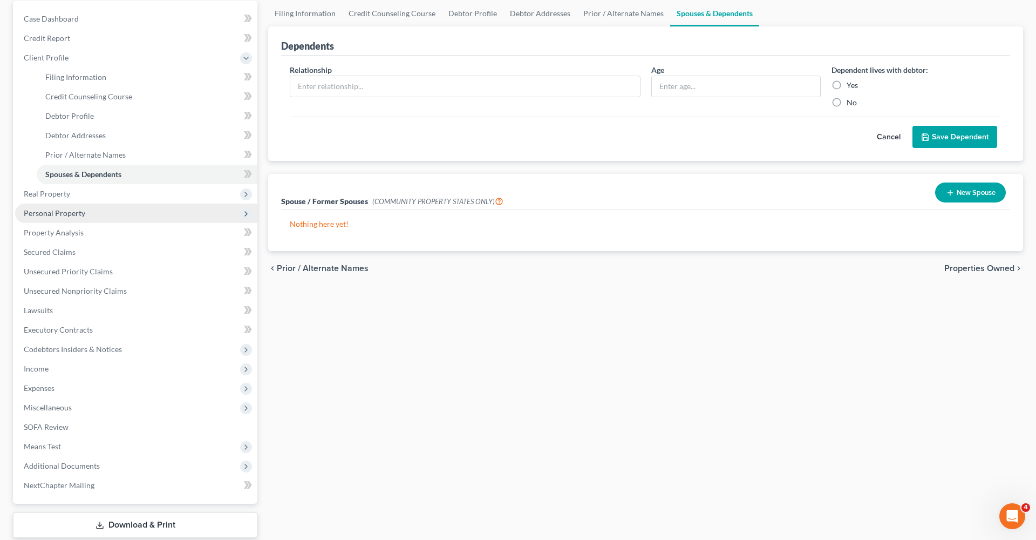
click at [54, 209] on span "Personal Property" at bounding box center [55, 212] width 62 height 9
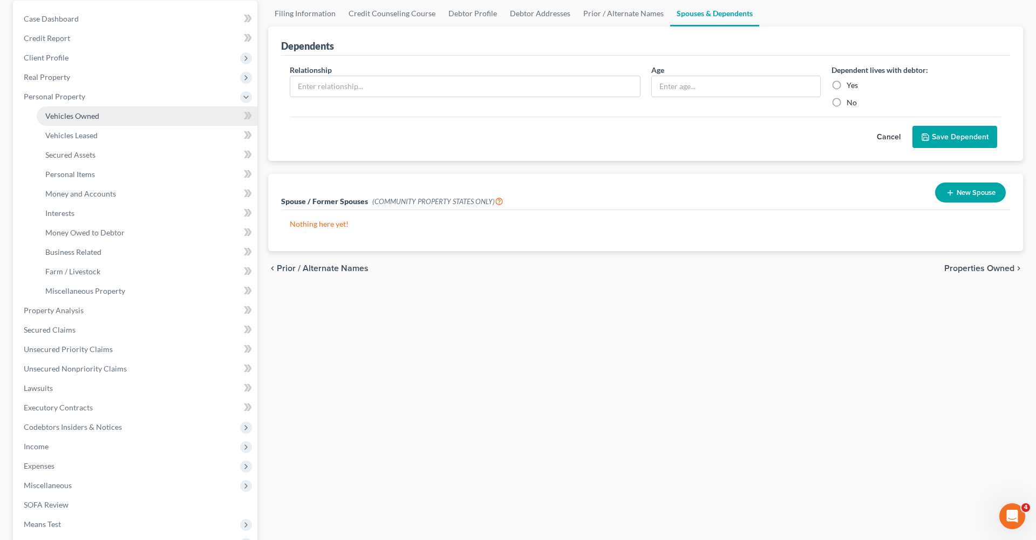
click at [71, 121] on link "Vehicles Owned" at bounding box center [147, 115] width 221 height 19
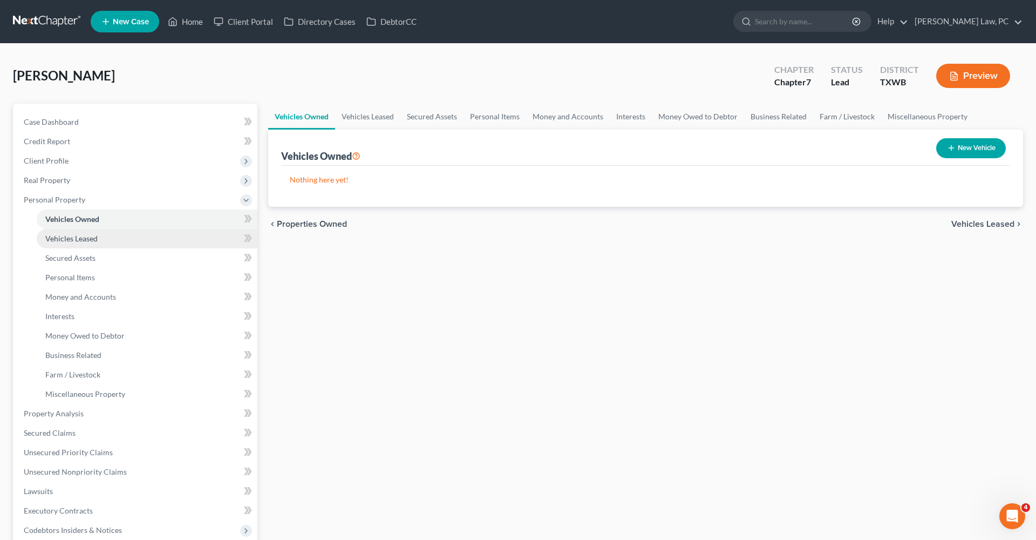
click at [77, 241] on span "Vehicles Leased" at bounding box center [71, 238] width 52 height 9
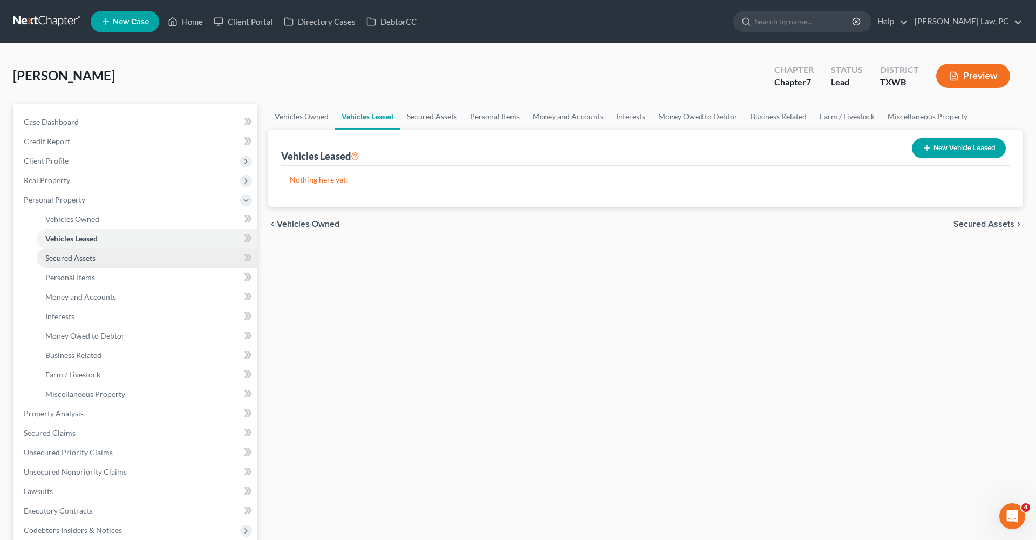
click at [70, 267] on link "Secured Assets" at bounding box center [147, 257] width 221 height 19
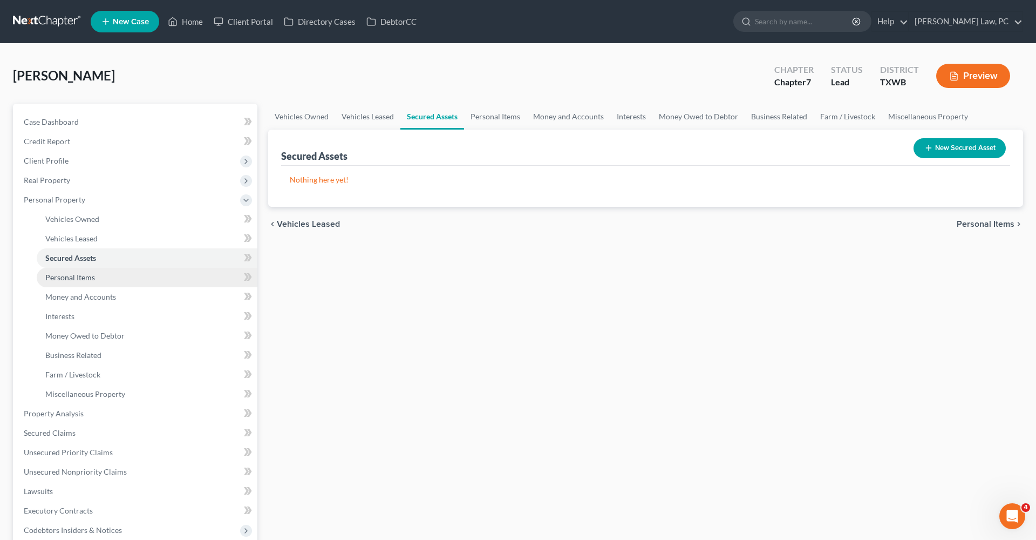
click at [74, 275] on span "Personal Items" at bounding box center [70, 276] width 50 height 9
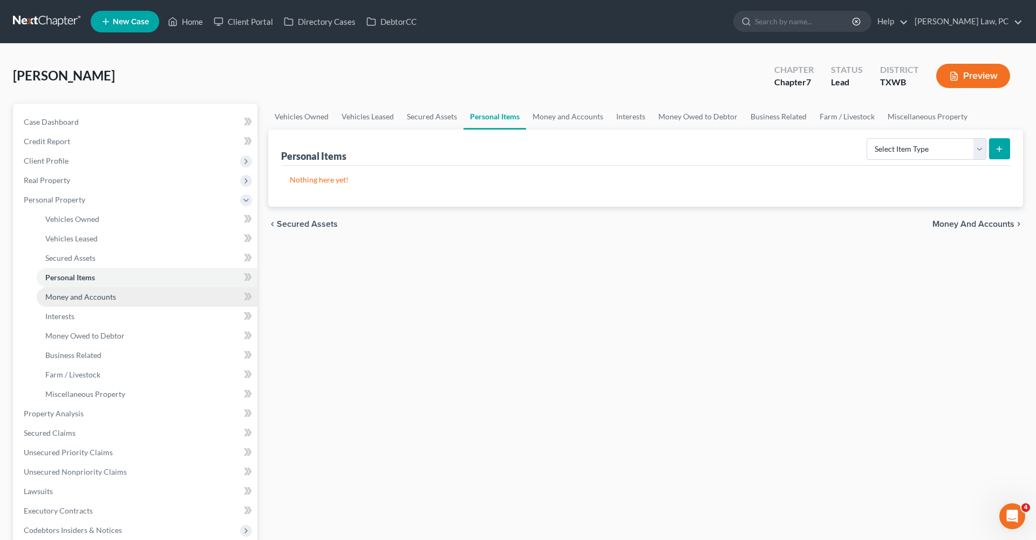
click at [72, 302] on link "Money and Accounts" at bounding box center [147, 296] width 221 height 19
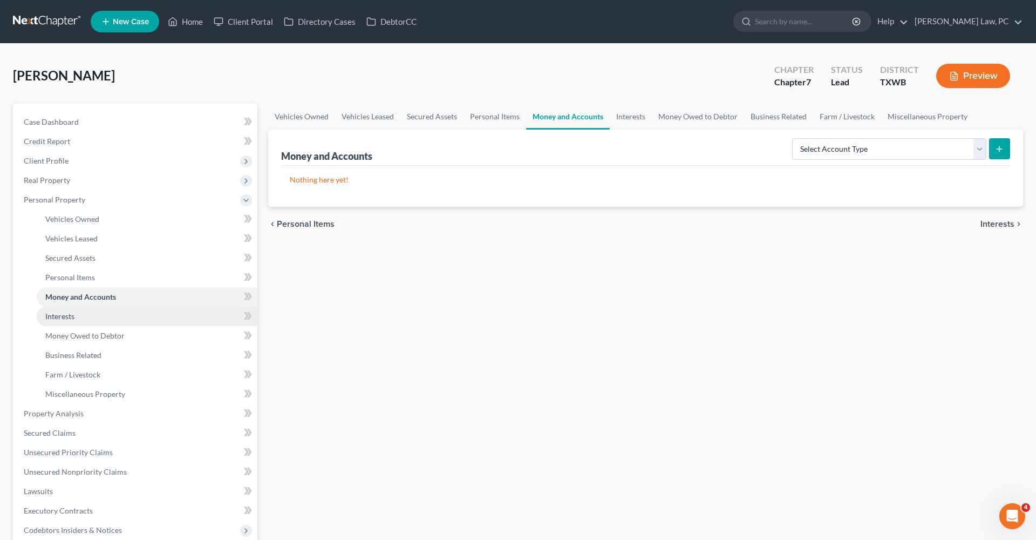
click at [69, 318] on span "Interests" at bounding box center [59, 315] width 29 height 9
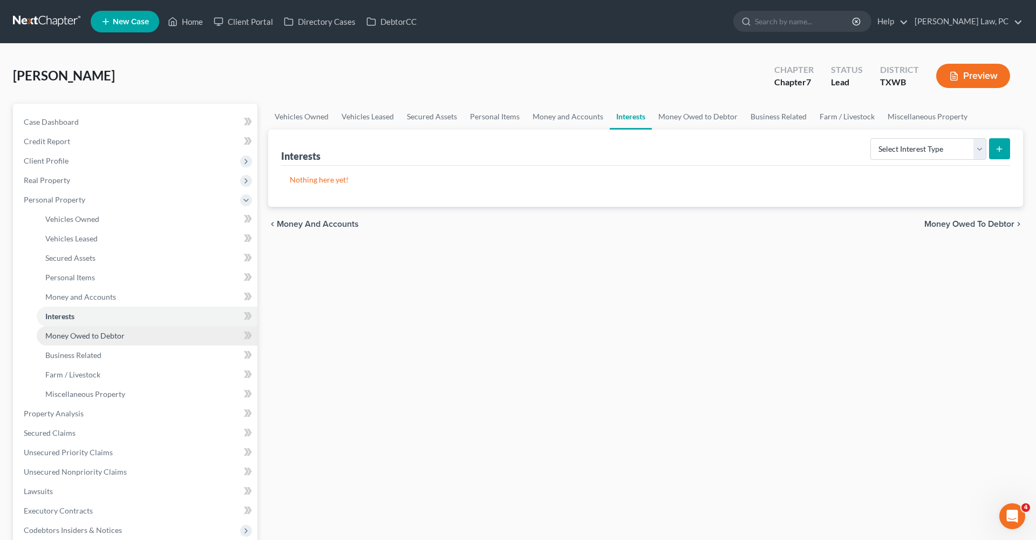
click at [90, 339] on span "Money Owed to Debtor" at bounding box center [84, 335] width 79 height 9
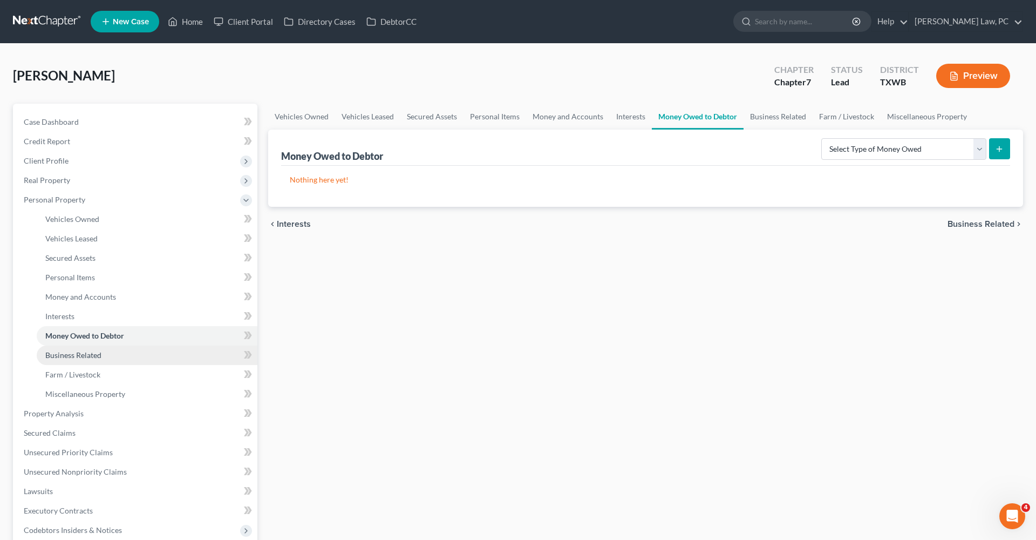
click at [90, 351] on span "Business Related" at bounding box center [73, 354] width 56 height 9
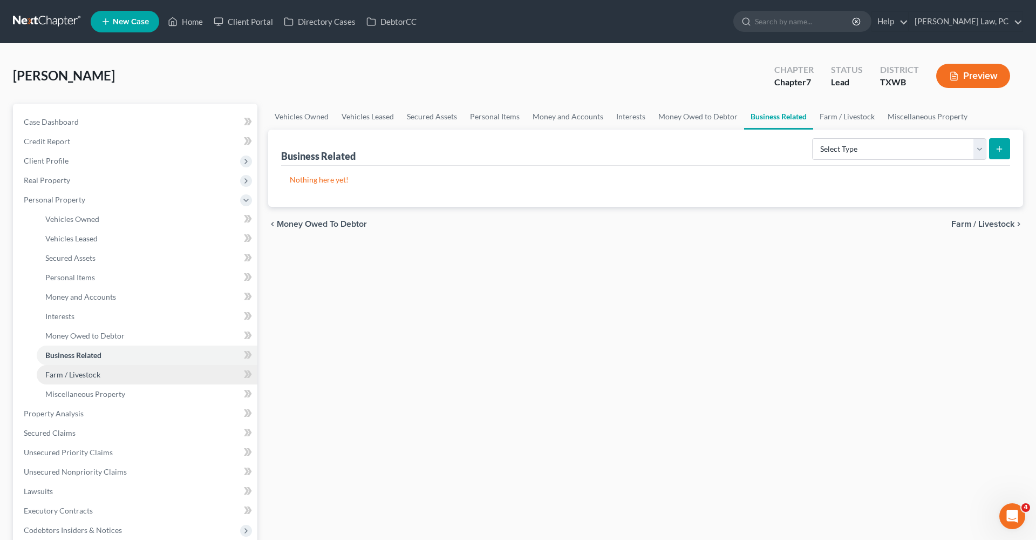
click at [91, 378] on span "Farm / Livestock" at bounding box center [72, 374] width 55 height 9
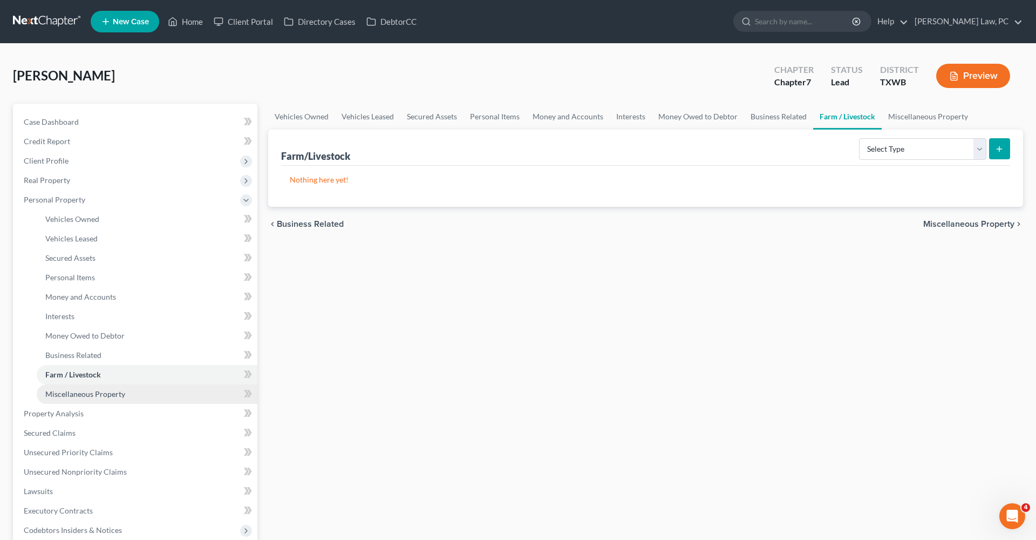
click at [107, 393] on span "Miscellaneous Property" at bounding box center [85, 393] width 80 height 9
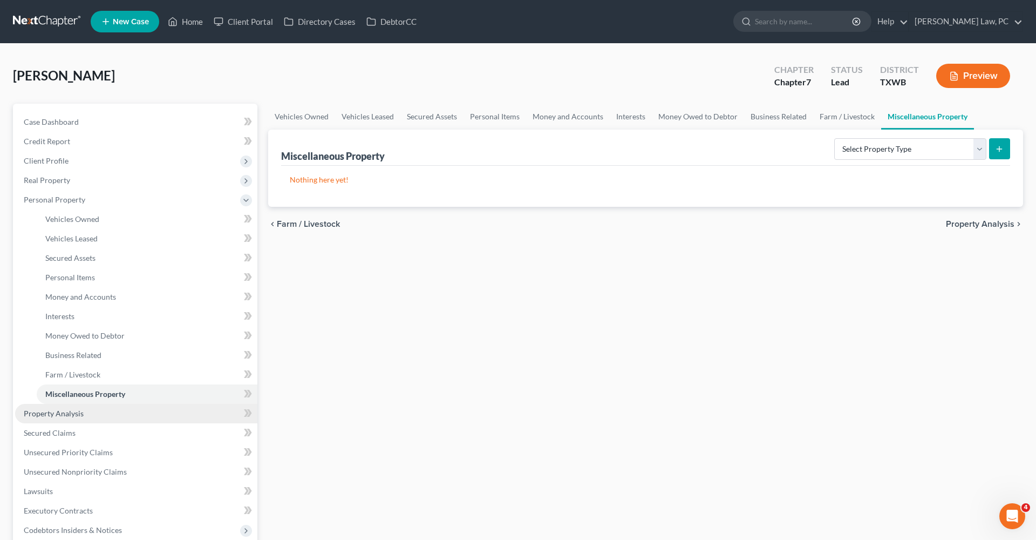
click at [67, 410] on span "Property Analysis" at bounding box center [54, 412] width 60 height 9
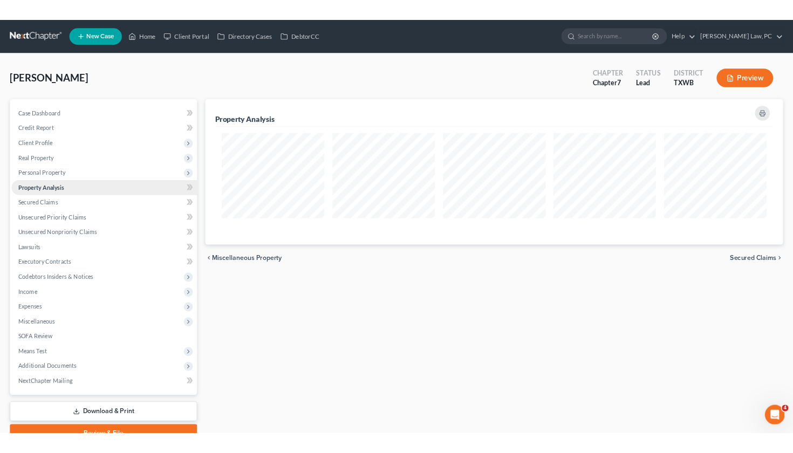
scroll to position [181, 755]
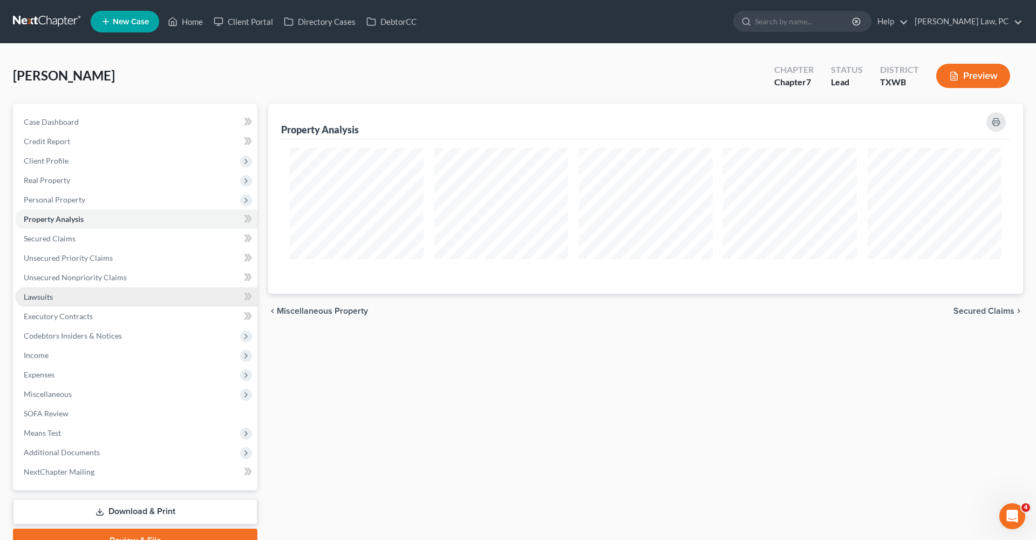
click at [37, 297] on span "Lawsuits" at bounding box center [38, 296] width 29 height 9
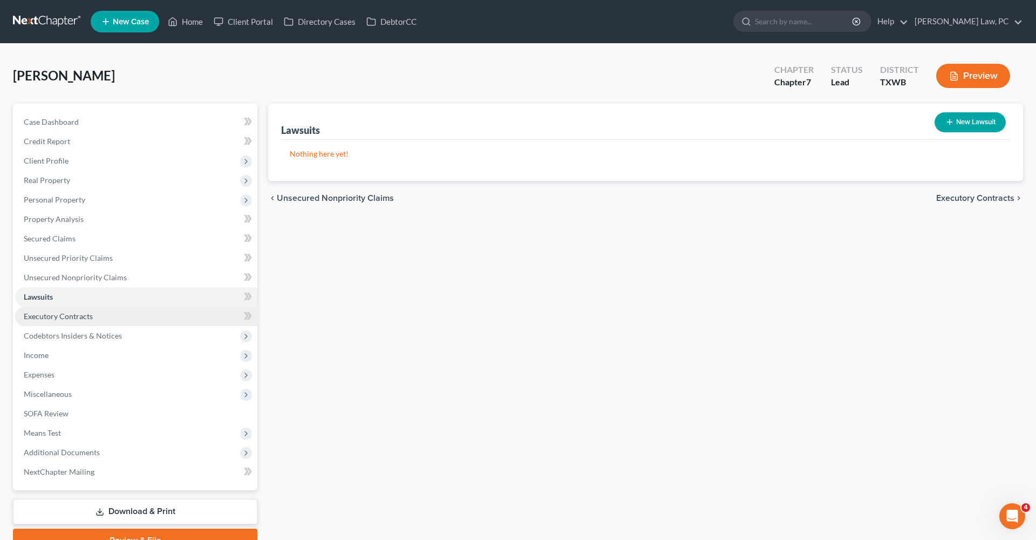
click at [47, 315] on span "Executory Contracts" at bounding box center [58, 315] width 69 height 9
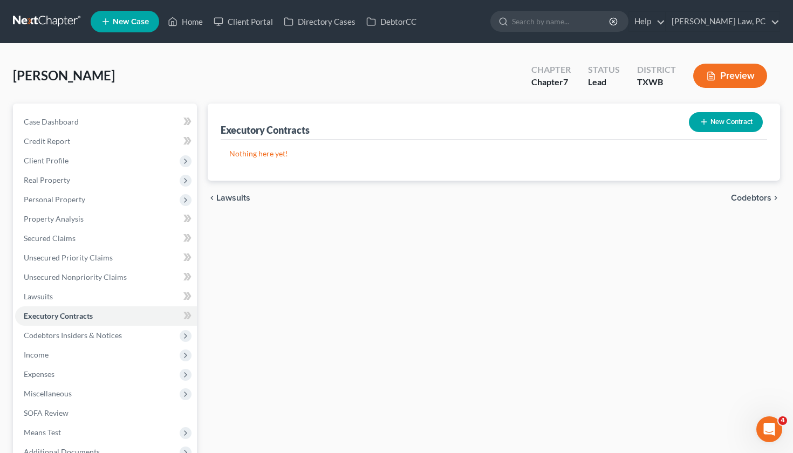
click at [42, 22] on link at bounding box center [47, 21] width 69 height 19
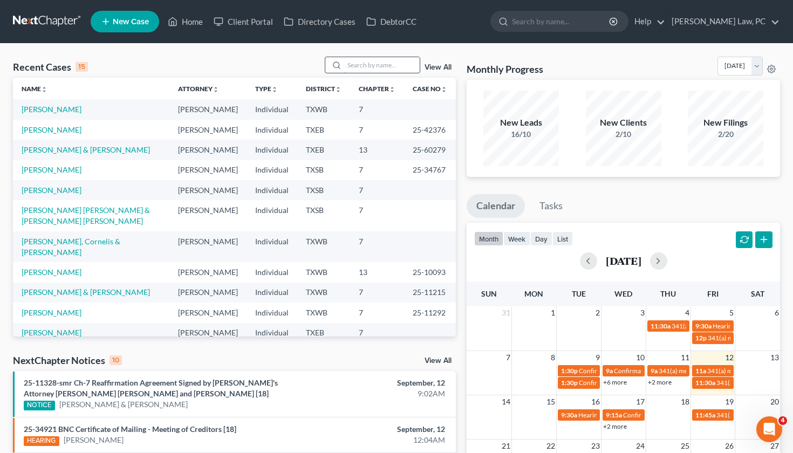
click at [362, 62] on input "search" at bounding box center [382, 65] width 76 height 16
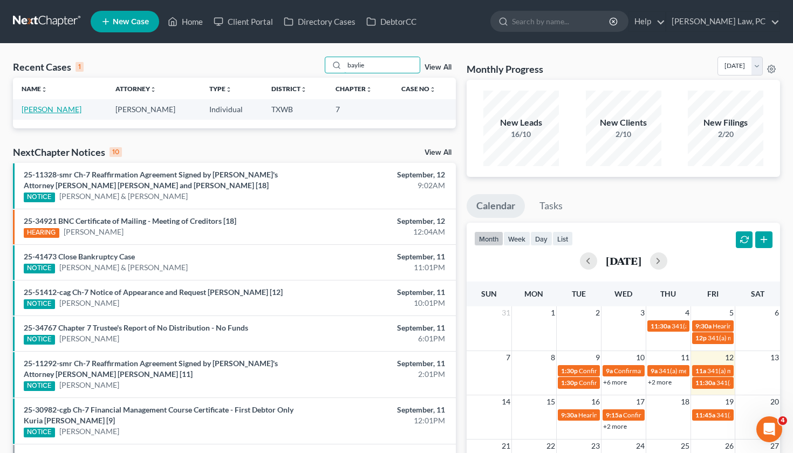
type input "baylie"
click at [50, 111] on link "[PERSON_NAME]" at bounding box center [52, 109] width 60 height 9
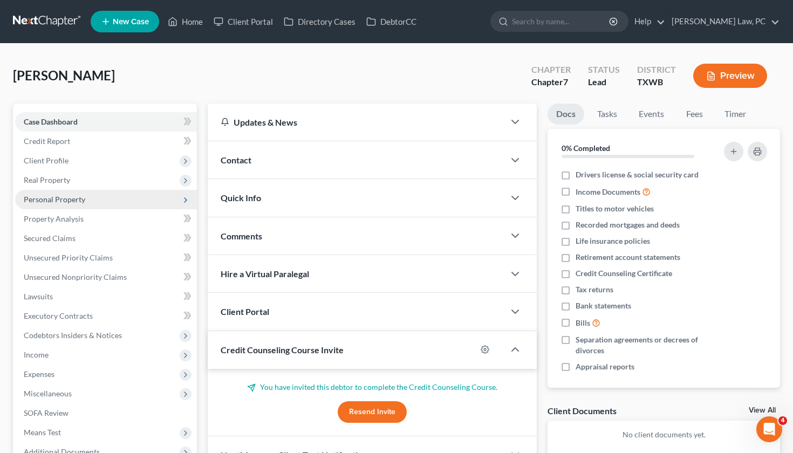
click at [57, 196] on span "Personal Property" at bounding box center [55, 199] width 62 height 9
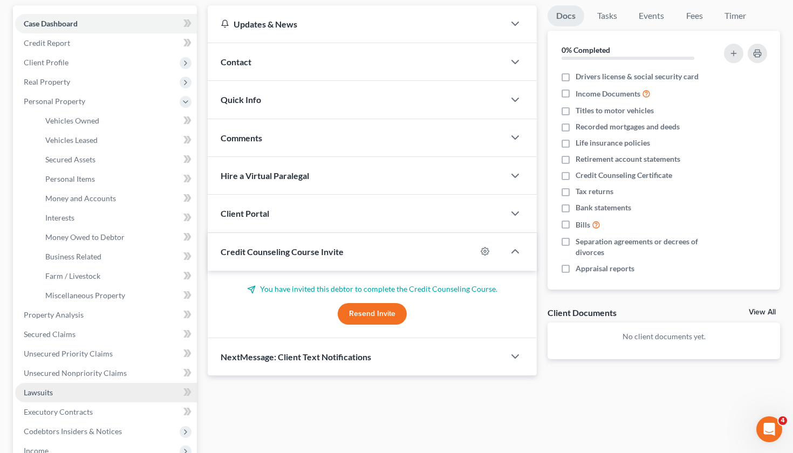
scroll to position [100, 0]
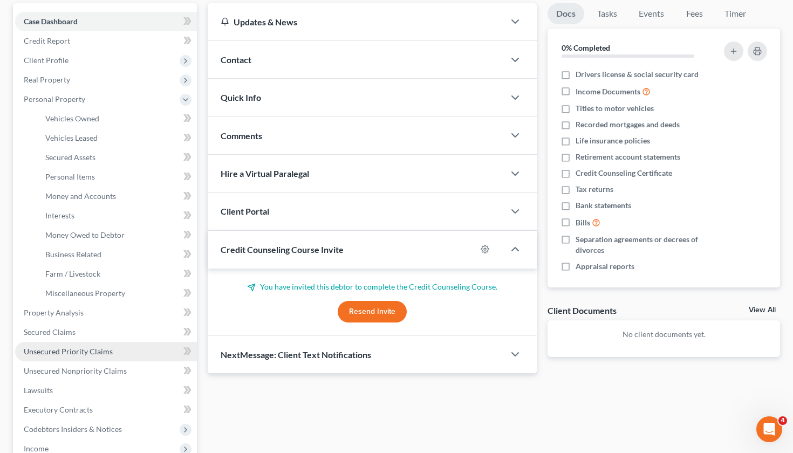
click at [67, 352] on span "Unsecured Priority Claims" at bounding box center [68, 351] width 89 height 9
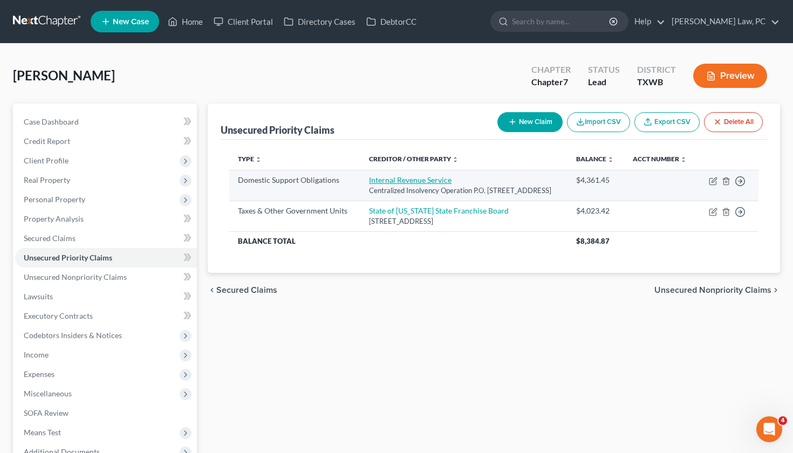
click at [412, 185] on link "Internal Revenue Service" at bounding box center [410, 179] width 83 height 9
select select "39"
select select "0"
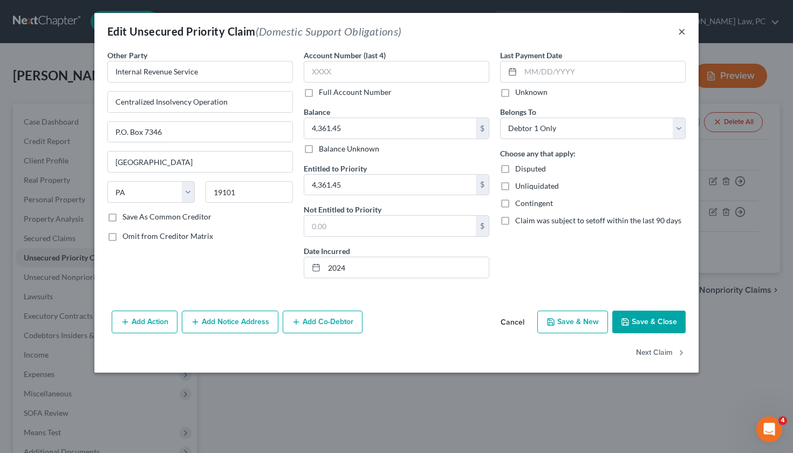
click at [682, 33] on button "×" at bounding box center [682, 31] width 8 height 13
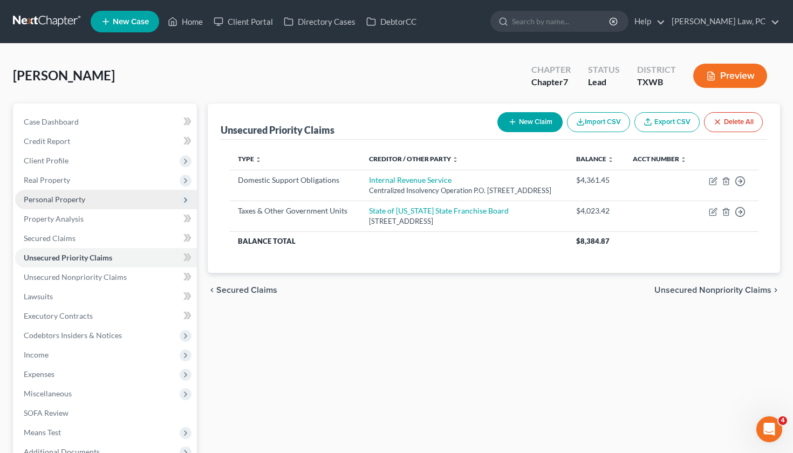
click at [44, 201] on span "Personal Property" at bounding box center [55, 199] width 62 height 9
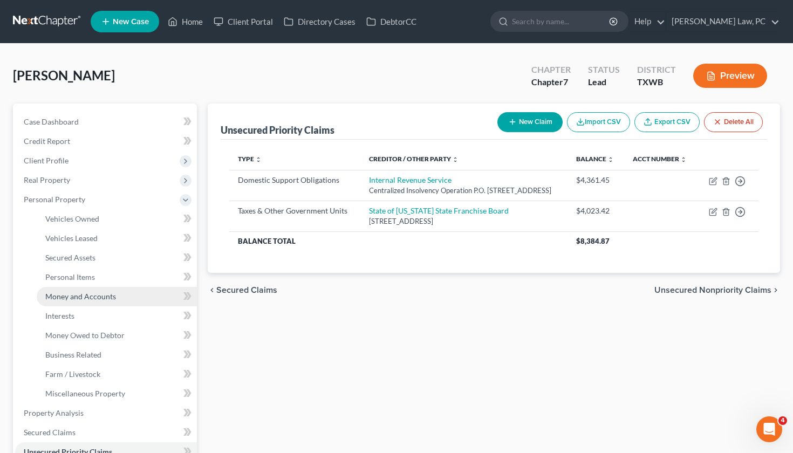
click at [94, 299] on span "Money and Accounts" at bounding box center [80, 296] width 71 height 9
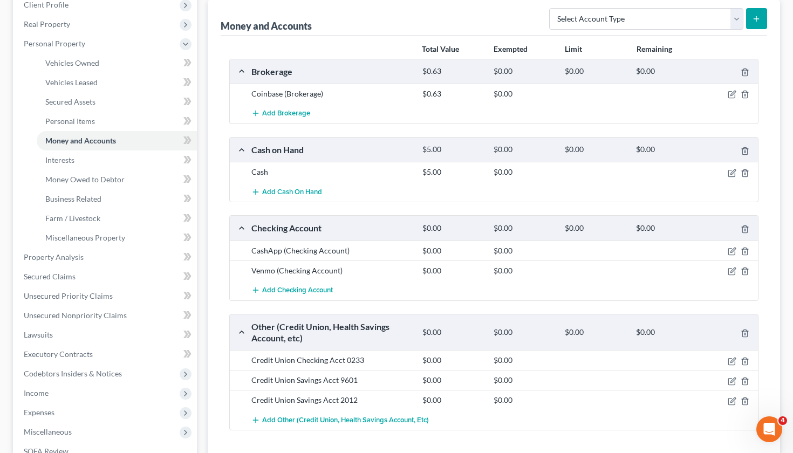
scroll to position [161, 0]
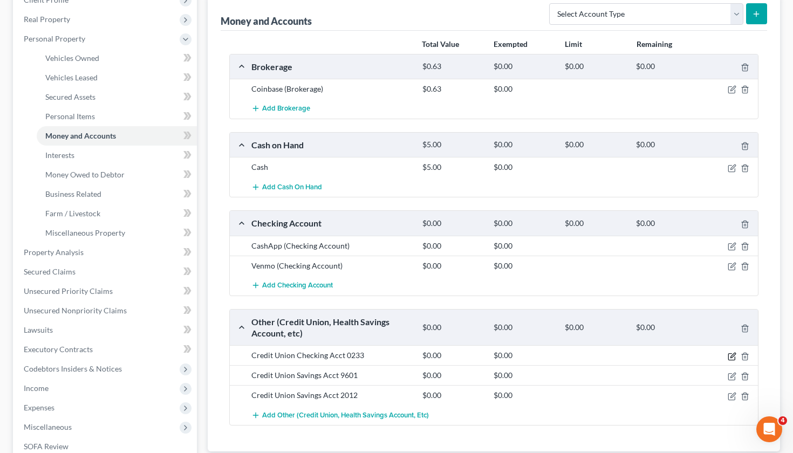
click at [731, 358] on icon "button" at bounding box center [732, 356] width 9 height 9
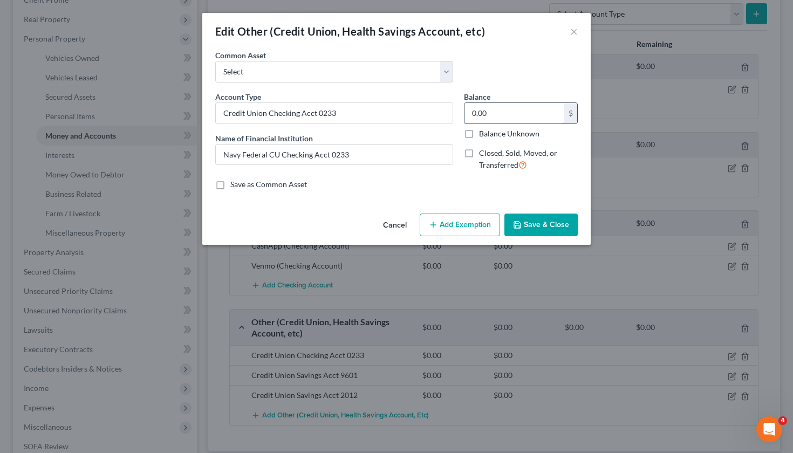
drag, startPoint x: 495, startPoint y: 113, endPoint x: 466, endPoint y: 112, distance: 28.6
click at [465, 113] on input "0.00" at bounding box center [515, 113] width 100 height 21
type input "298.49"
click at [534, 229] on button "Save & Close" at bounding box center [540, 225] width 73 height 23
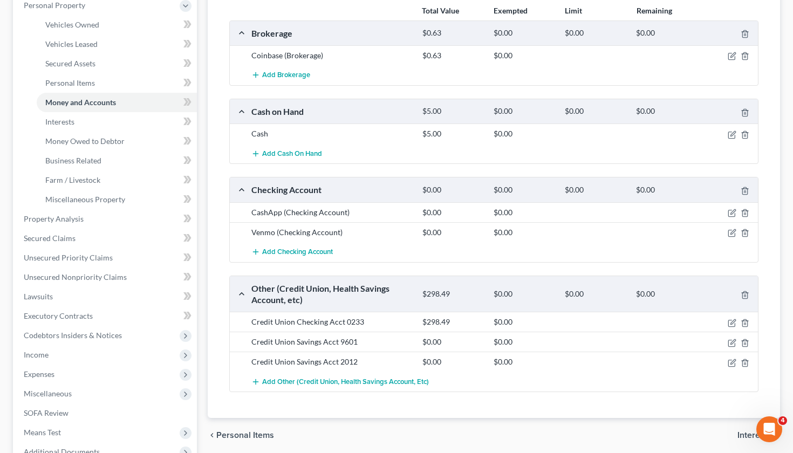
scroll to position [212, 0]
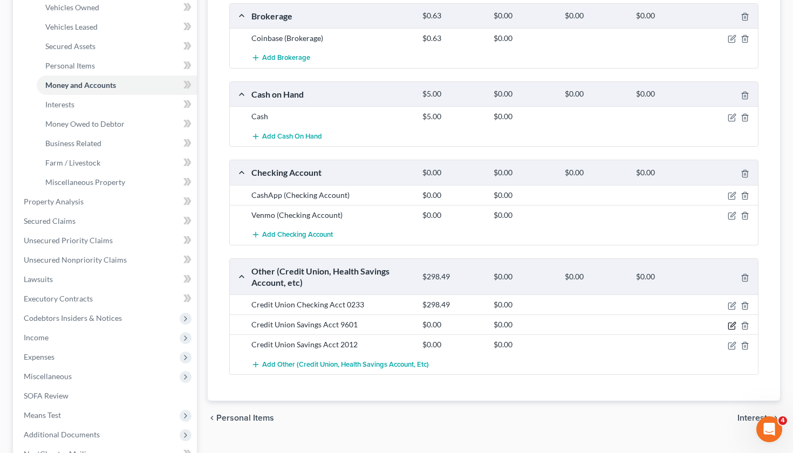
click at [733, 325] on icon "button" at bounding box center [733, 324] width 5 height 5
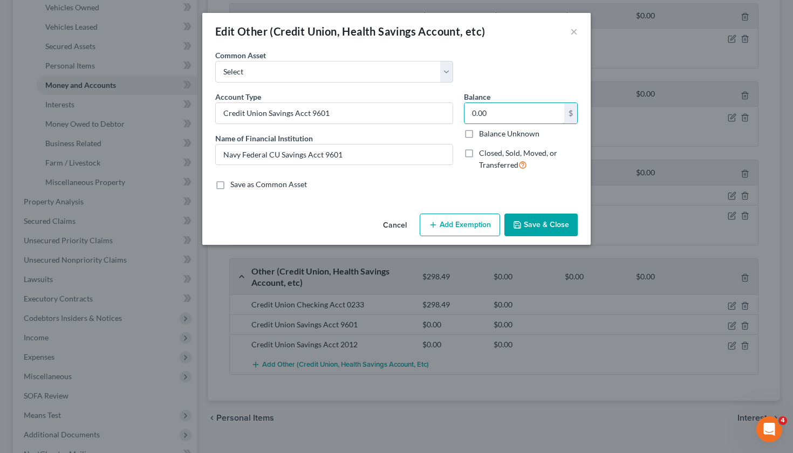
drag, startPoint x: 492, startPoint y: 112, endPoint x: 459, endPoint y: 112, distance: 32.4
click at [459, 112] on div "Balance 0.00 $ Balance Unknown Balance Undetermined 0.00 $ Balance Unknown Clos…" at bounding box center [521, 135] width 125 height 88
type input "600"
click at [536, 237] on div "Cancel Add Exemption Save & Close" at bounding box center [396, 227] width 388 height 36
click at [528, 228] on button "Save & Close" at bounding box center [540, 225] width 73 height 23
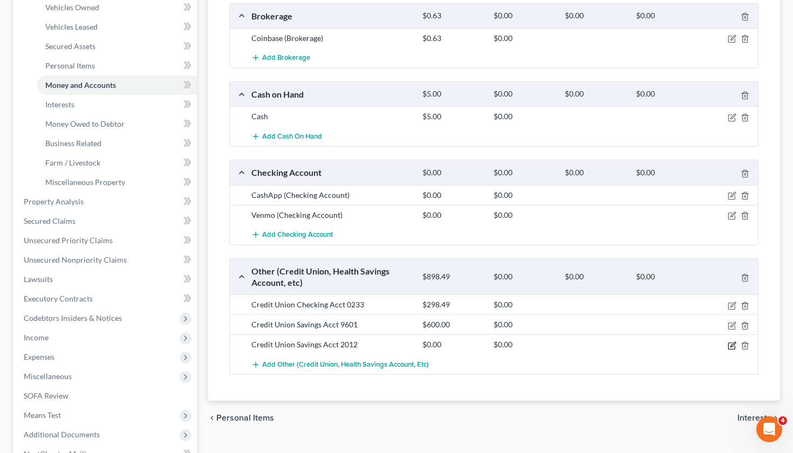
click at [733, 346] on icon "button" at bounding box center [732, 346] width 9 height 9
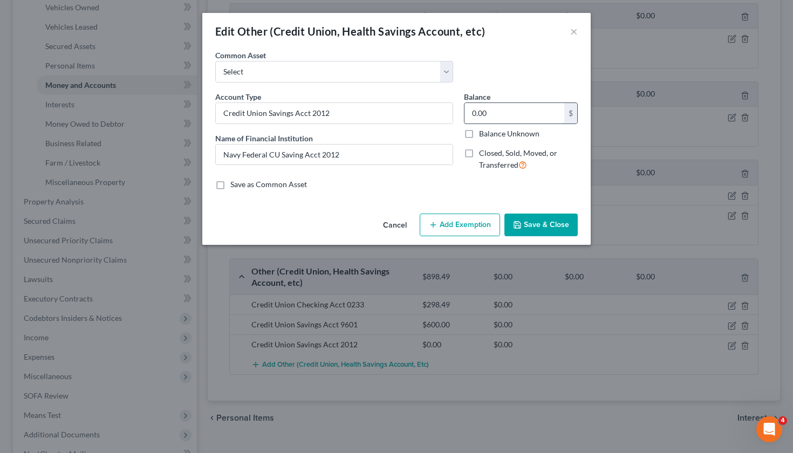
drag, startPoint x: 497, startPoint y: 115, endPoint x: 466, endPoint y: 115, distance: 31.8
click at [465, 115] on input "0.00" at bounding box center [515, 113] width 100 height 21
type input "0.32"
click at [522, 221] on icon "button" at bounding box center [517, 225] width 9 height 9
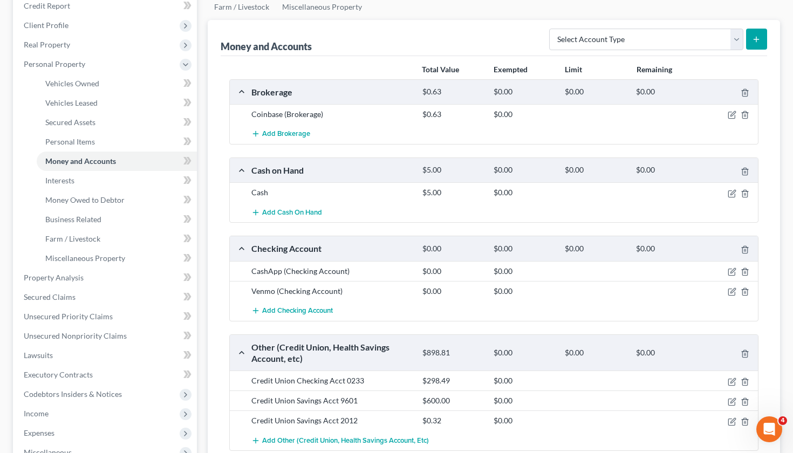
scroll to position [104, 0]
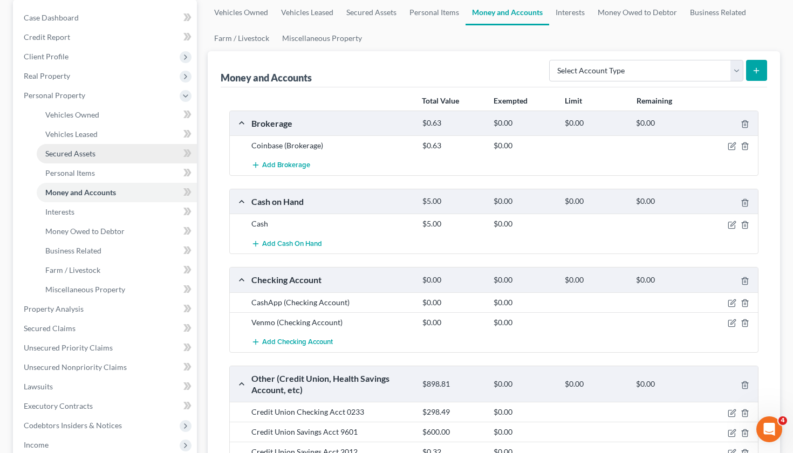
click at [71, 215] on span "Interests" at bounding box center [59, 211] width 29 height 9
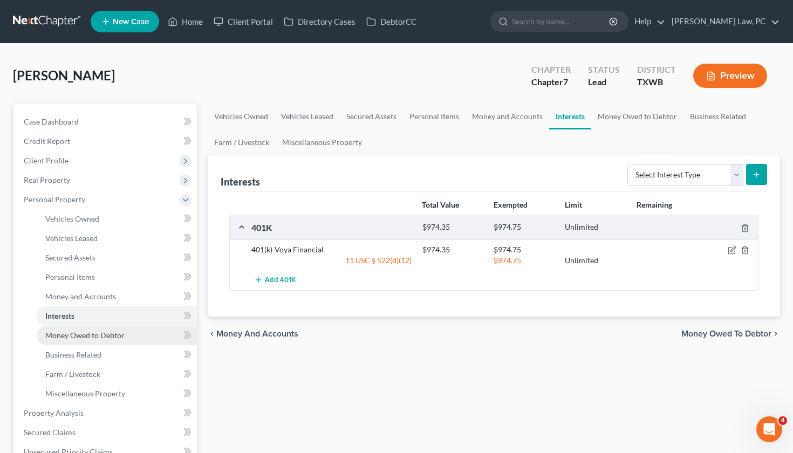
click at [88, 329] on link "Money Owed to Debtor" at bounding box center [117, 335] width 160 height 19
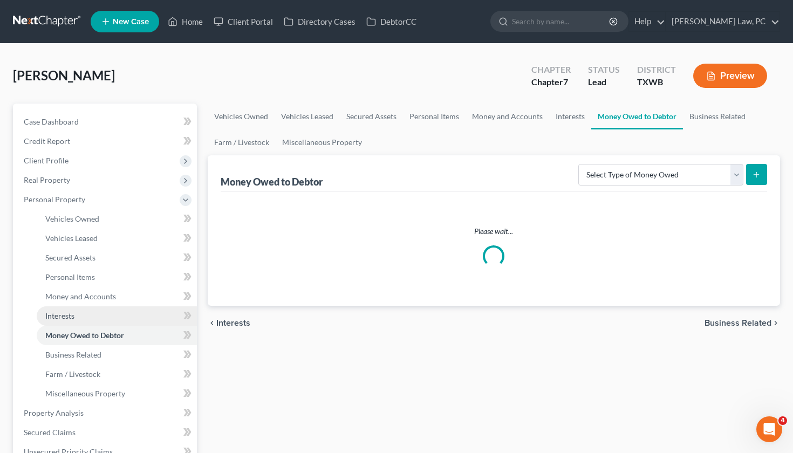
click at [69, 312] on span "Interests" at bounding box center [59, 315] width 29 height 9
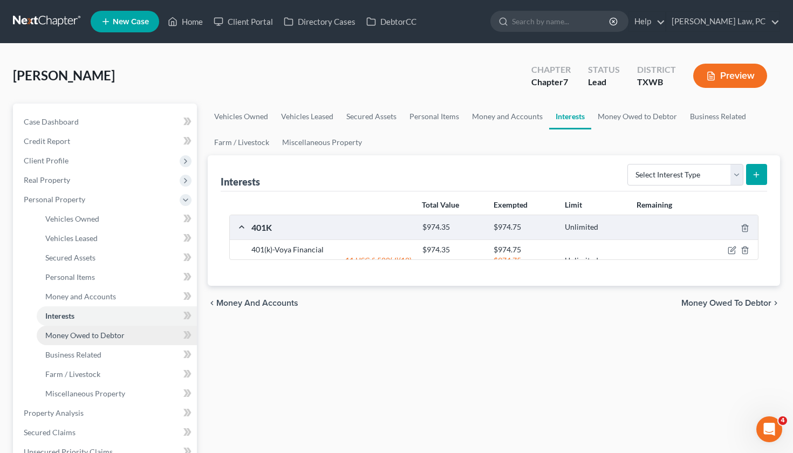
click at [105, 334] on span "Money Owed to Debtor" at bounding box center [84, 335] width 79 height 9
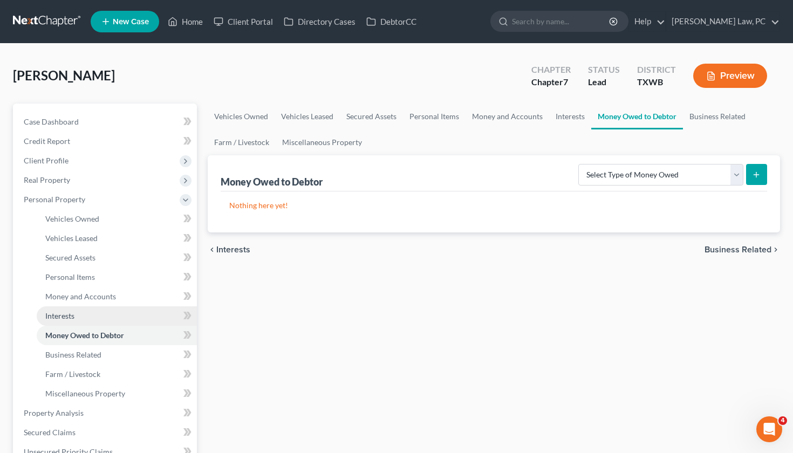
click at [74, 312] on span "Interests" at bounding box center [59, 315] width 29 height 9
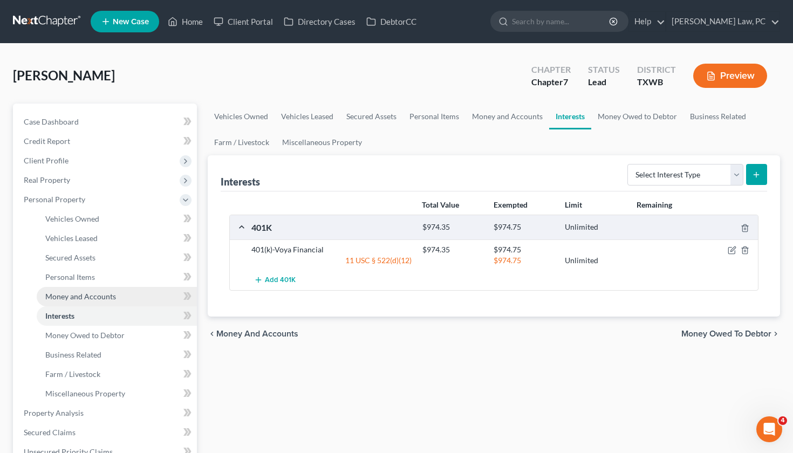
click at [87, 289] on link "Money and Accounts" at bounding box center [117, 296] width 160 height 19
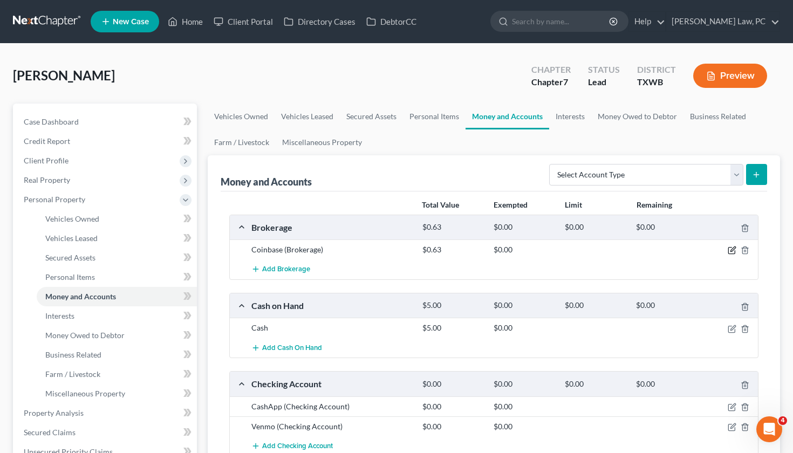
click at [729, 252] on icon "button" at bounding box center [732, 250] width 9 height 9
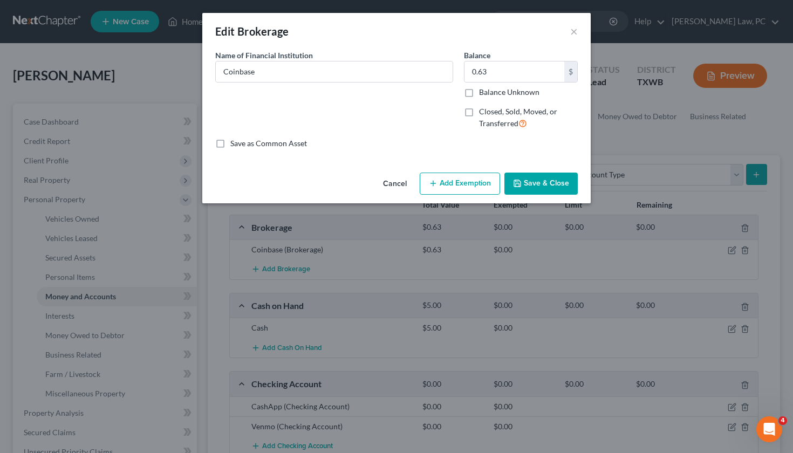
click at [454, 185] on button "Add Exemption" at bounding box center [460, 184] width 80 height 23
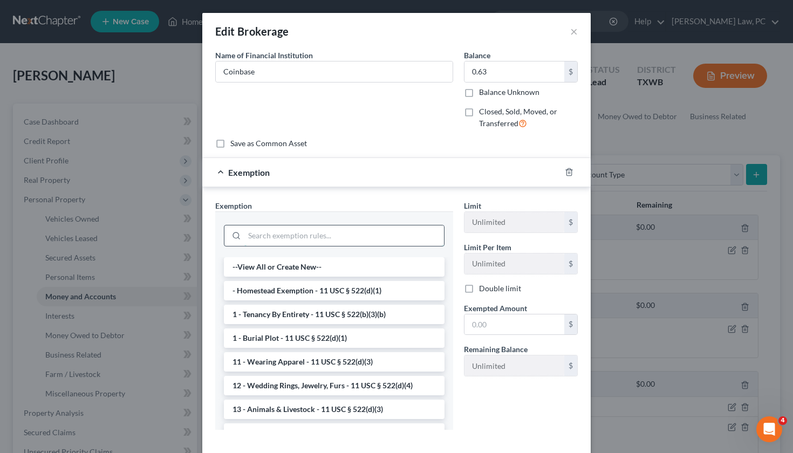
click at [287, 236] on input "search" at bounding box center [344, 236] width 200 height 21
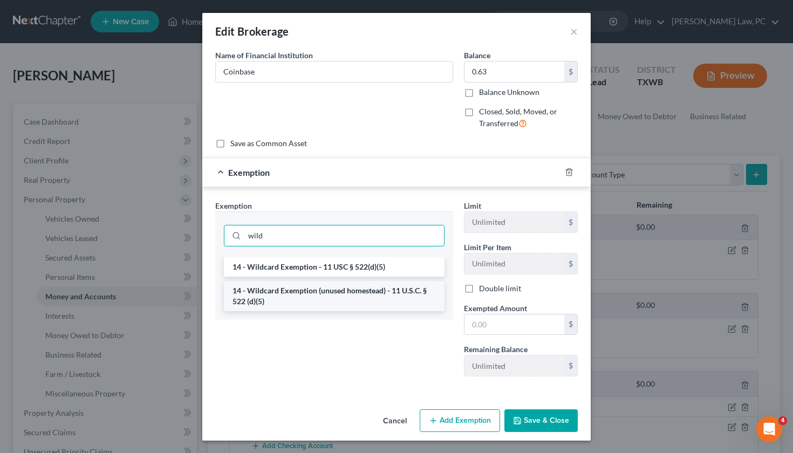
type input "wild"
click at [302, 294] on li "14 - Wildcard Exemption (unused homestead) - 11 U.S.C. § 522 (d)(5)" at bounding box center [334, 296] width 221 height 30
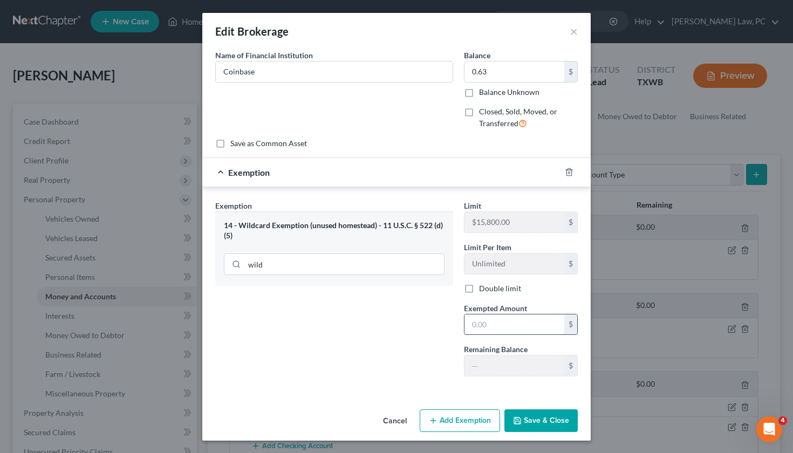
click at [481, 319] on input "text" at bounding box center [515, 325] width 100 height 21
type input "0.63"
click at [548, 412] on button "Save & Close" at bounding box center [540, 421] width 73 height 23
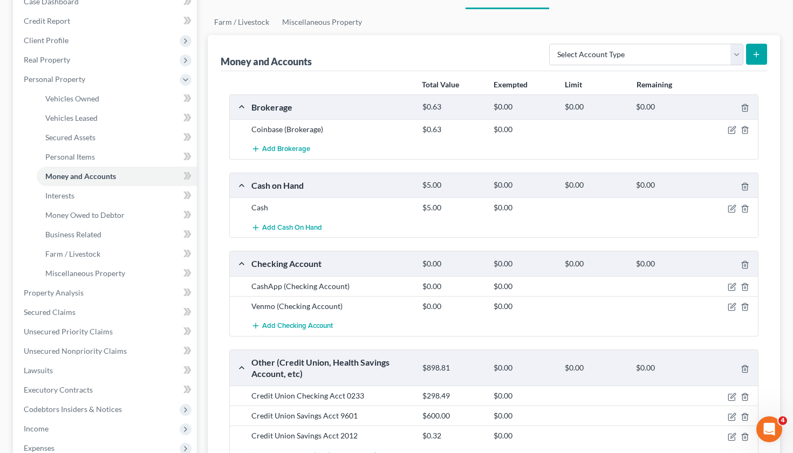
scroll to position [220, 0]
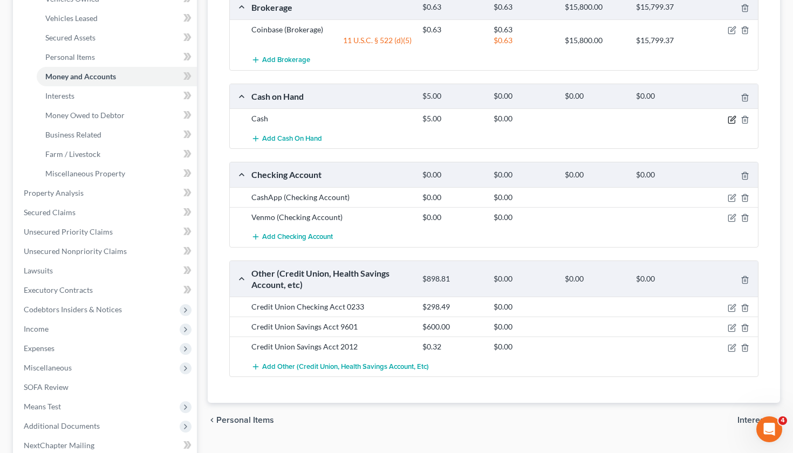
click at [731, 121] on icon "button" at bounding box center [732, 119] width 9 height 9
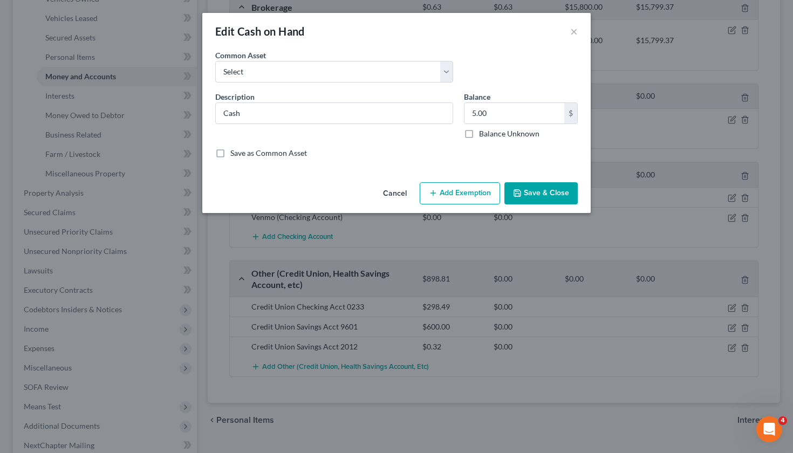
click at [464, 186] on button "Add Exemption" at bounding box center [460, 193] width 80 height 23
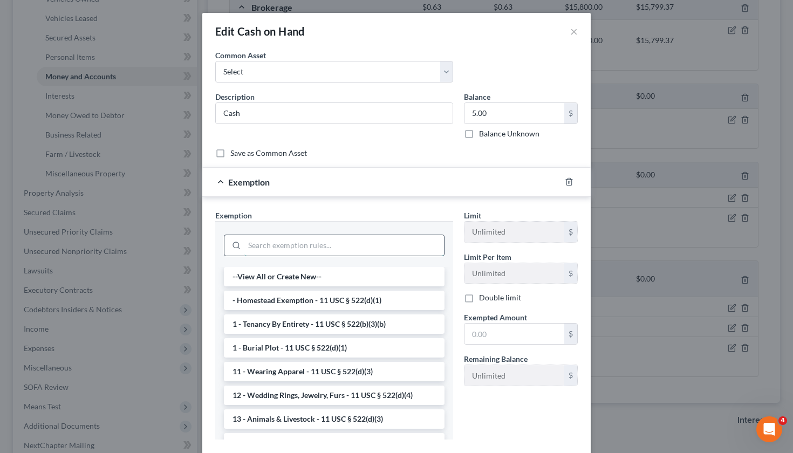
click at [358, 241] on input "search" at bounding box center [344, 245] width 200 height 21
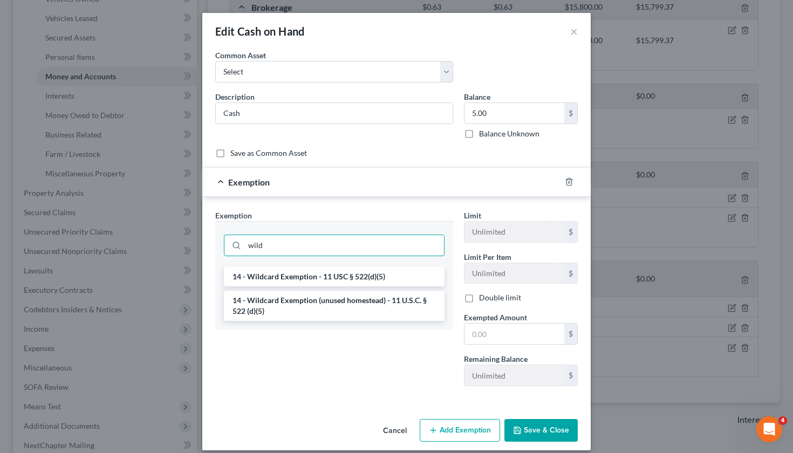
type input "wild"
click at [343, 304] on li "14 - Wildcard Exemption (unused homestead) - 11 U.S.C. § 522 (d)(5)" at bounding box center [334, 306] width 221 height 30
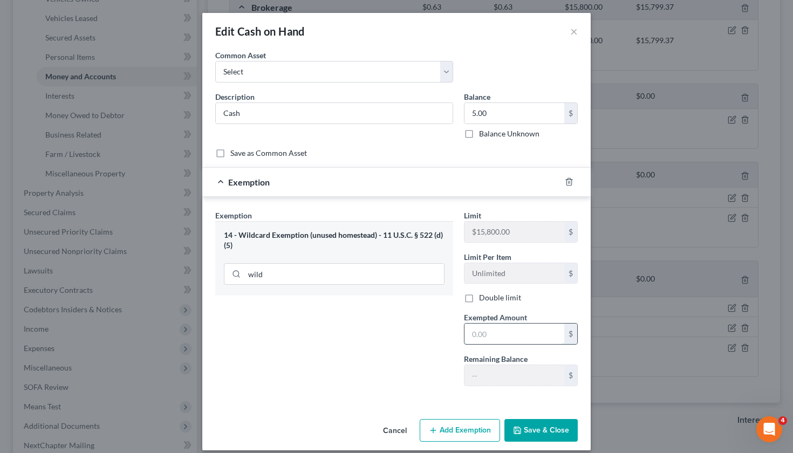
click at [494, 340] on input "text" at bounding box center [515, 334] width 100 height 21
type input "5"
click at [530, 426] on button "Save & Close" at bounding box center [540, 430] width 73 height 23
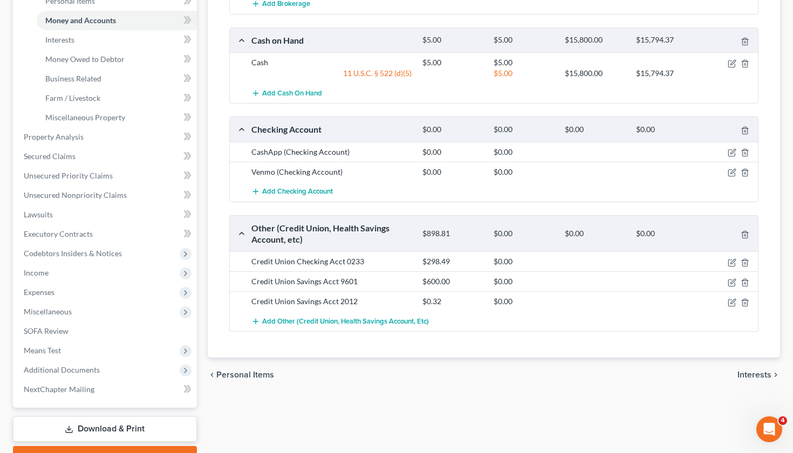
scroll to position [295, 0]
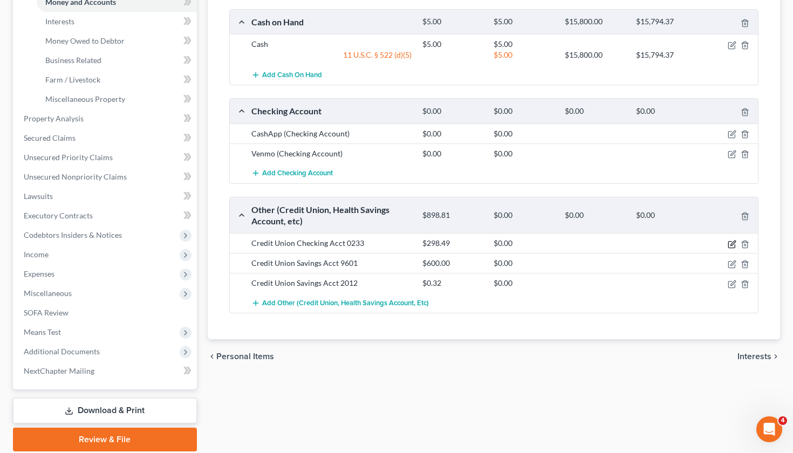
click at [732, 242] on icon "button" at bounding box center [733, 243] width 5 height 5
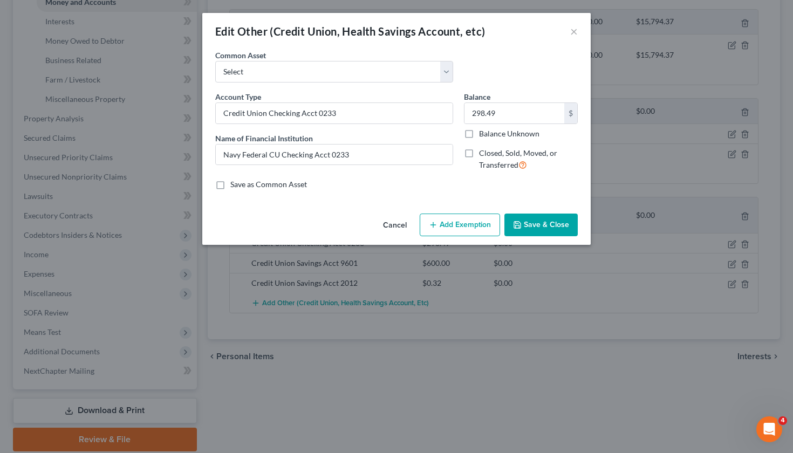
click at [466, 221] on button "Add Exemption" at bounding box center [460, 225] width 80 height 23
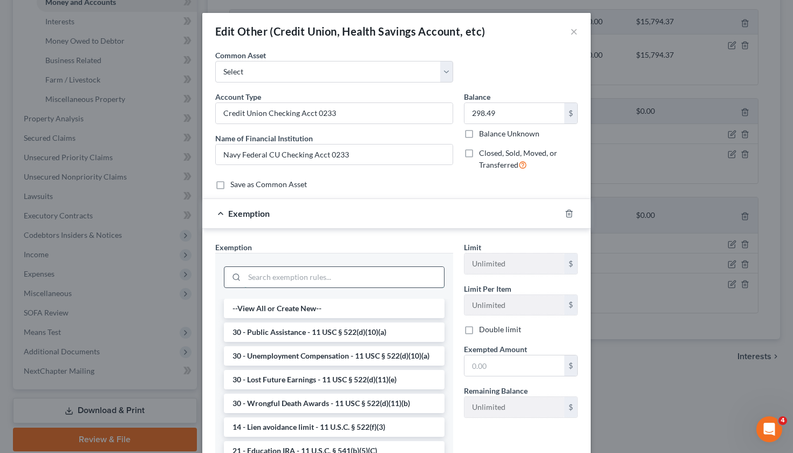
click at [303, 272] on input "search" at bounding box center [344, 277] width 200 height 21
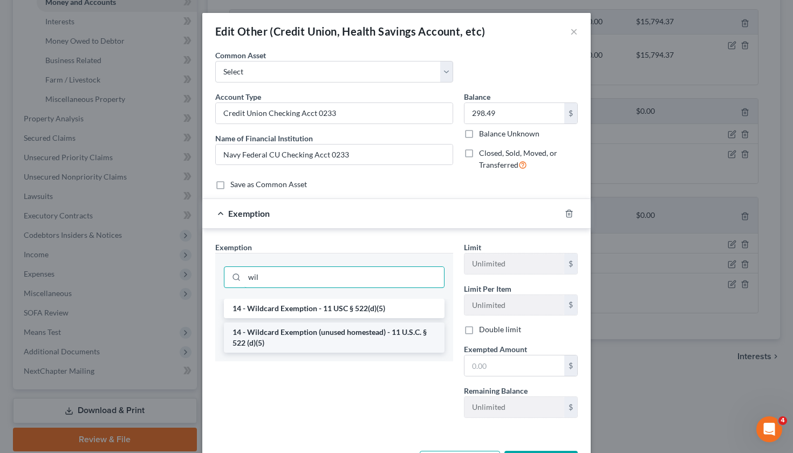
type input "wil"
click at [294, 342] on li "14 - Wildcard Exemption (unused homestead) - 11 U.S.C. § 522 (d)(5)" at bounding box center [334, 338] width 221 height 30
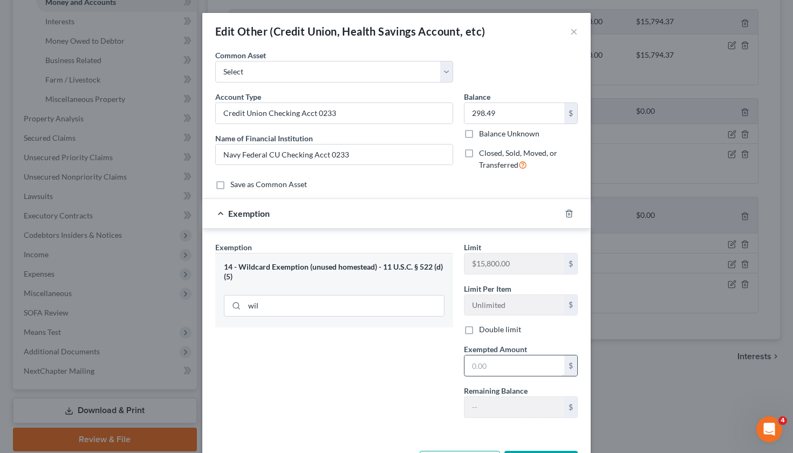
click at [488, 364] on input "text" at bounding box center [515, 366] width 100 height 21
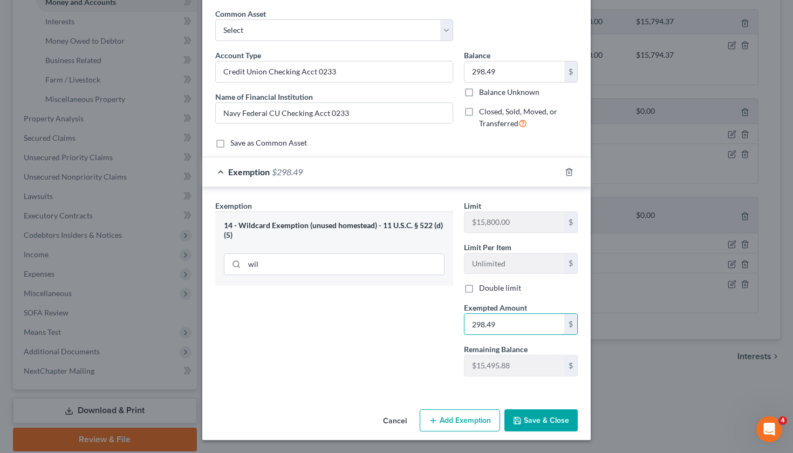
scroll to position [41, 0]
type input "298.49"
click at [524, 418] on button "Save & Close" at bounding box center [540, 421] width 73 height 23
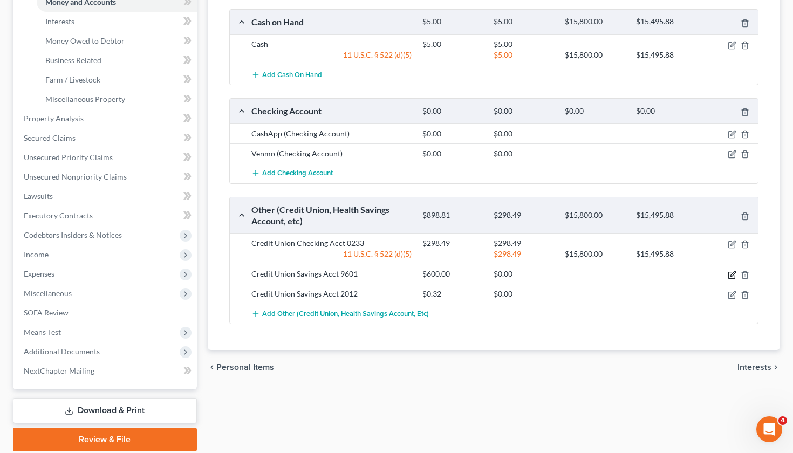
click at [734, 276] on icon "button" at bounding box center [732, 275] width 9 height 9
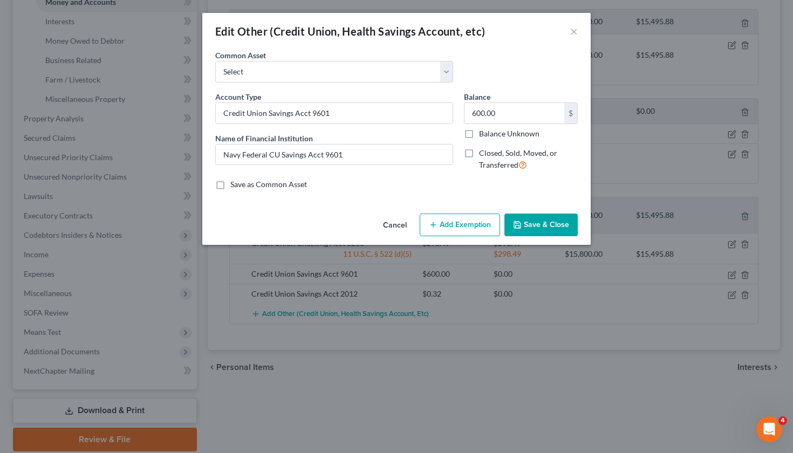
click at [479, 219] on button "Add Exemption" at bounding box center [460, 225] width 80 height 23
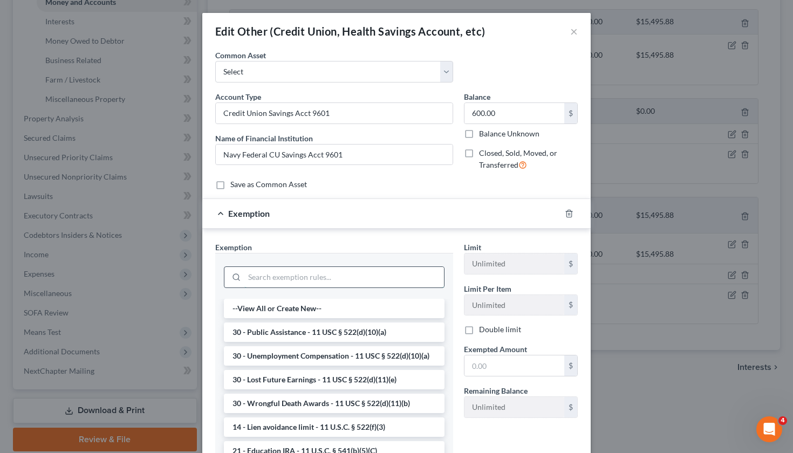
click at [346, 274] on input "search" at bounding box center [344, 277] width 200 height 21
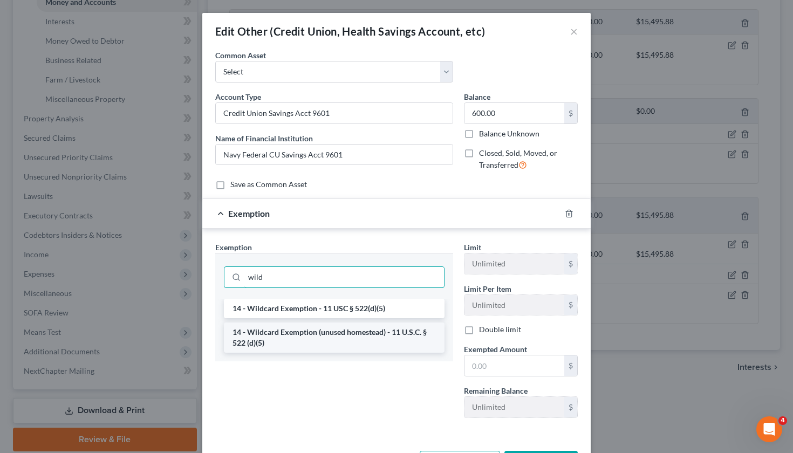
type input "wild"
click at [346, 337] on li "14 - Wildcard Exemption (unused homestead) - 11 U.S.C. § 522 (d)(5)" at bounding box center [334, 338] width 221 height 30
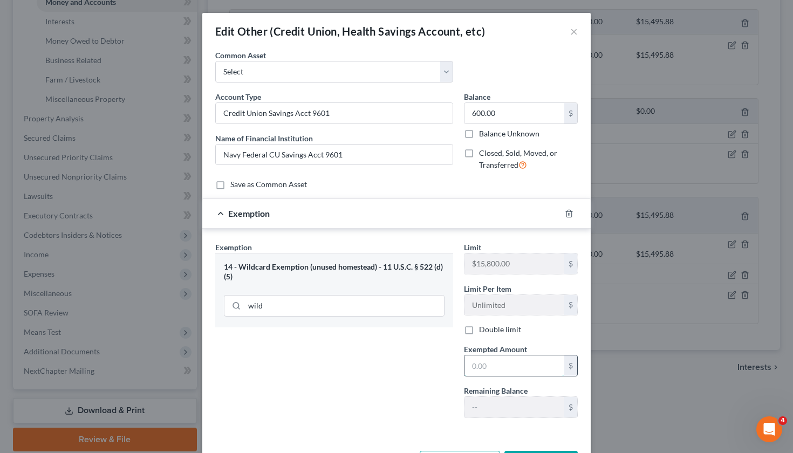
click at [480, 372] on input "text" at bounding box center [515, 366] width 100 height 21
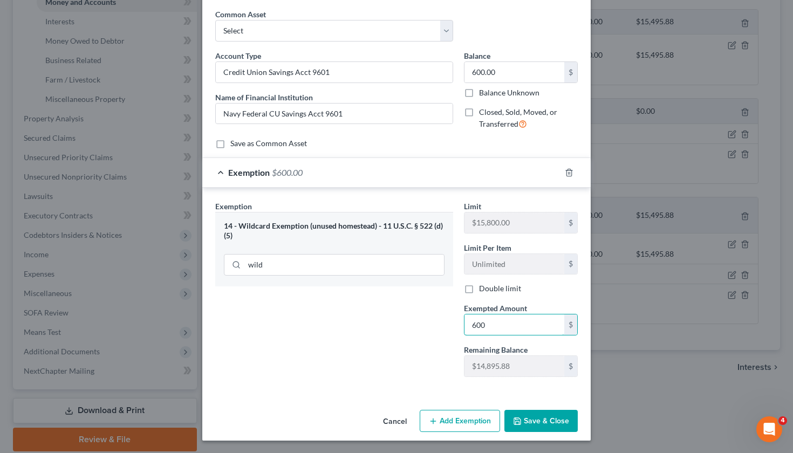
type input "600"
click at [531, 421] on button "Save & Close" at bounding box center [540, 421] width 73 height 23
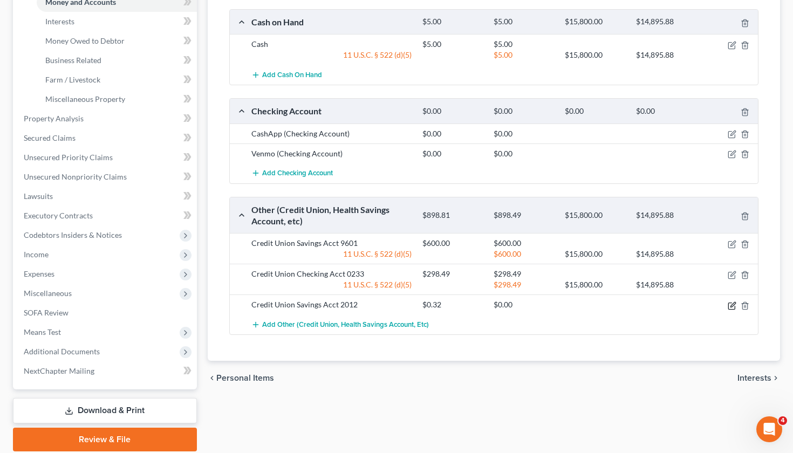
click at [734, 306] on icon "button" at bounding box center [732, 306] width 9 height 9
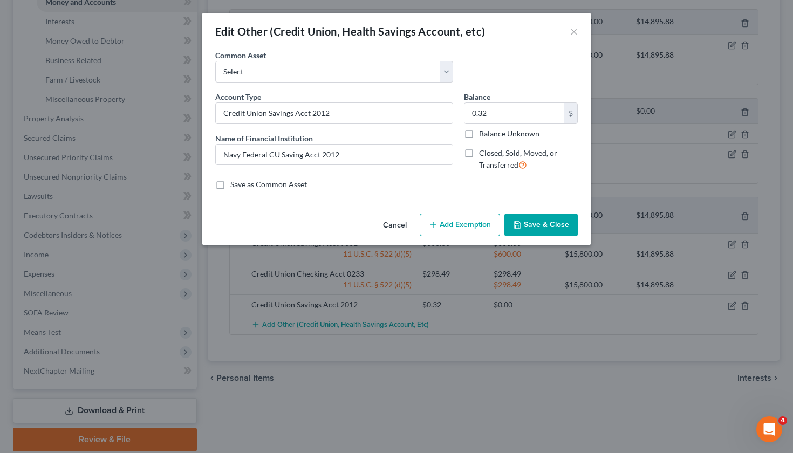
click at [472, 223] on button "Add Exemption" at bounding box center [460, 225] width 80 height 23
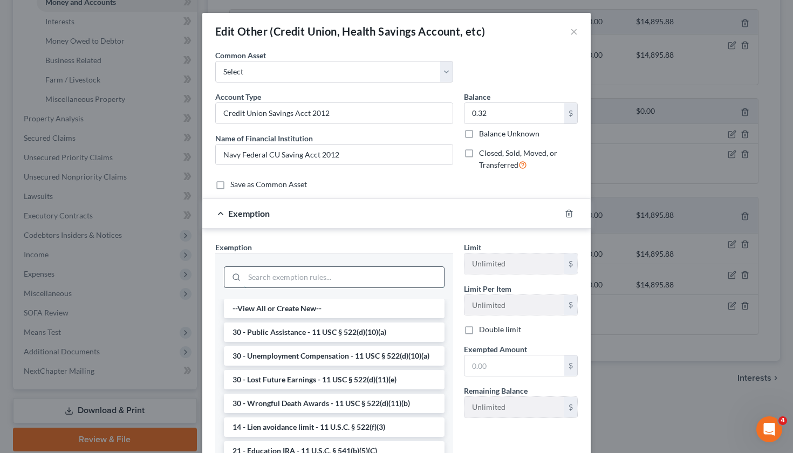
click at [344, 277] on input "search" at bounding box center [344, 277] width 200 height 21
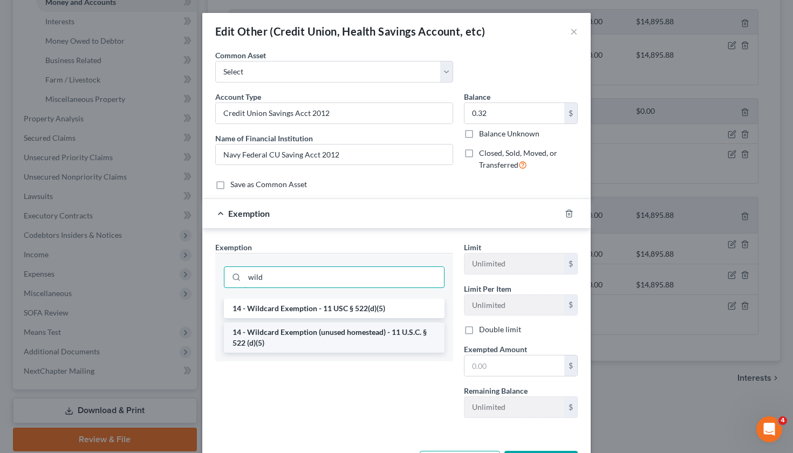
type input "wild"
click at [340, 339] on li "14 - Wildcard Exemption (unused homestead) - 11 U.S.C. § 522 (d)(5)" at bounding box center [334, 338] width 221 height 30
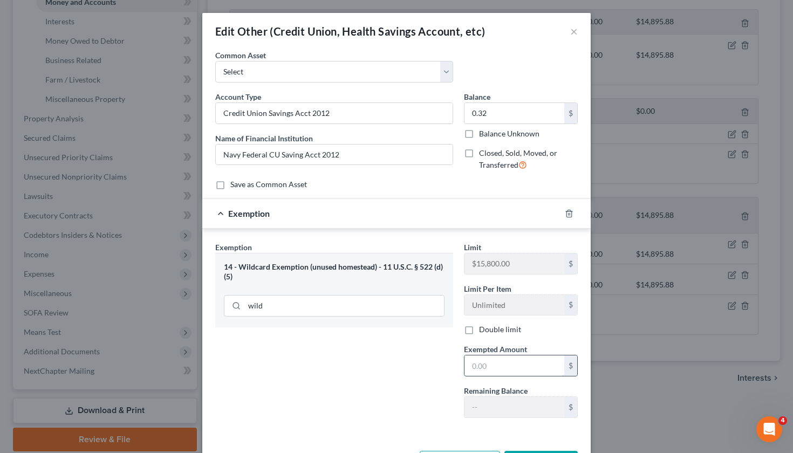
click at [489, 364] on input "text" at bounding box center [515, 366] width 100 height 21
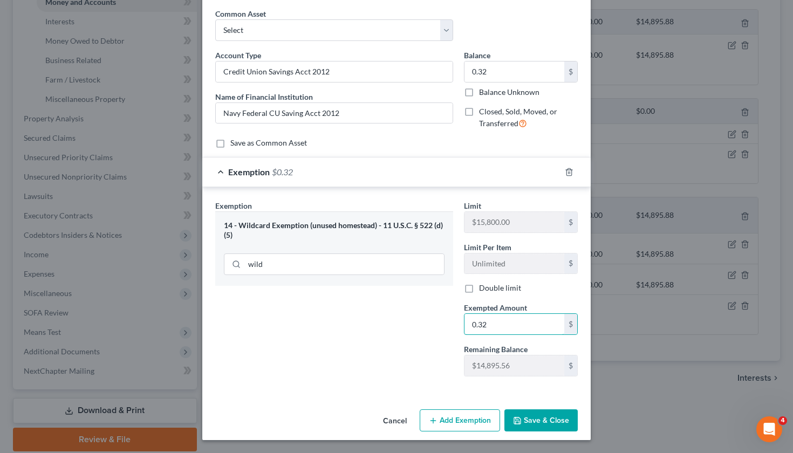
type input "0.32"
click at [545, 422] on button "Save & Close" at bounding box center [540, 421] width 73 height 23
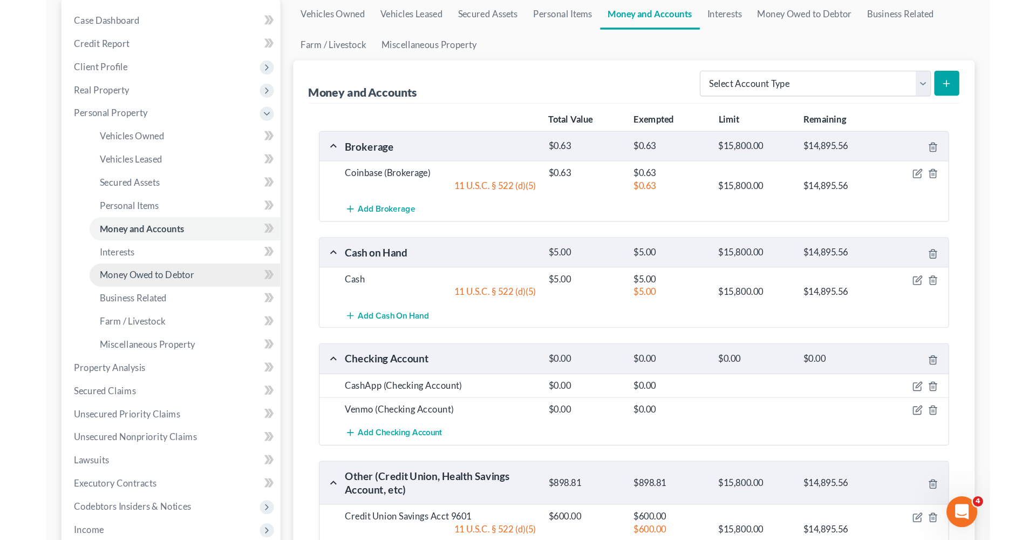
scroll to position [107, 0]
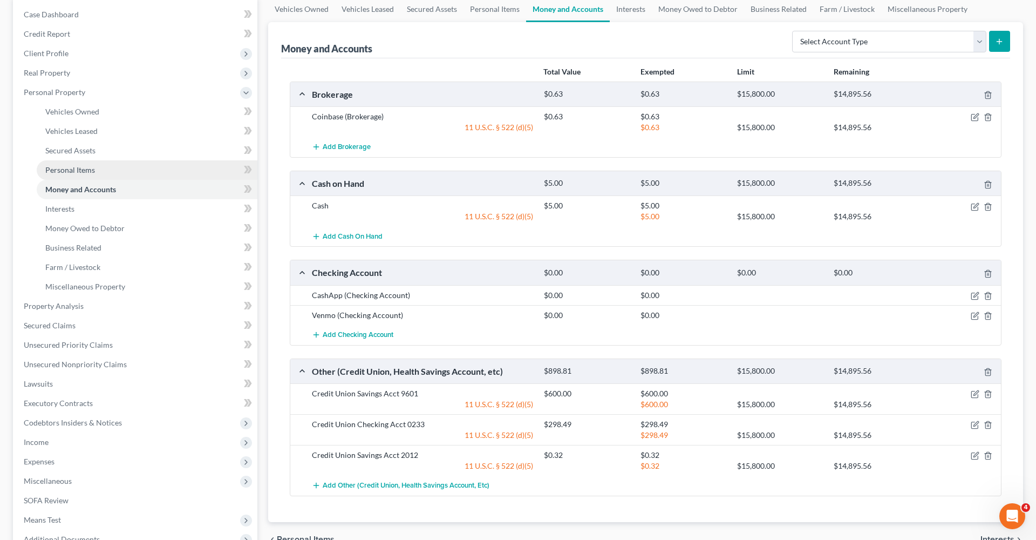
click at [59, 172] on span "Personal Items" at bounding box center [70, 169] width 50 height 9
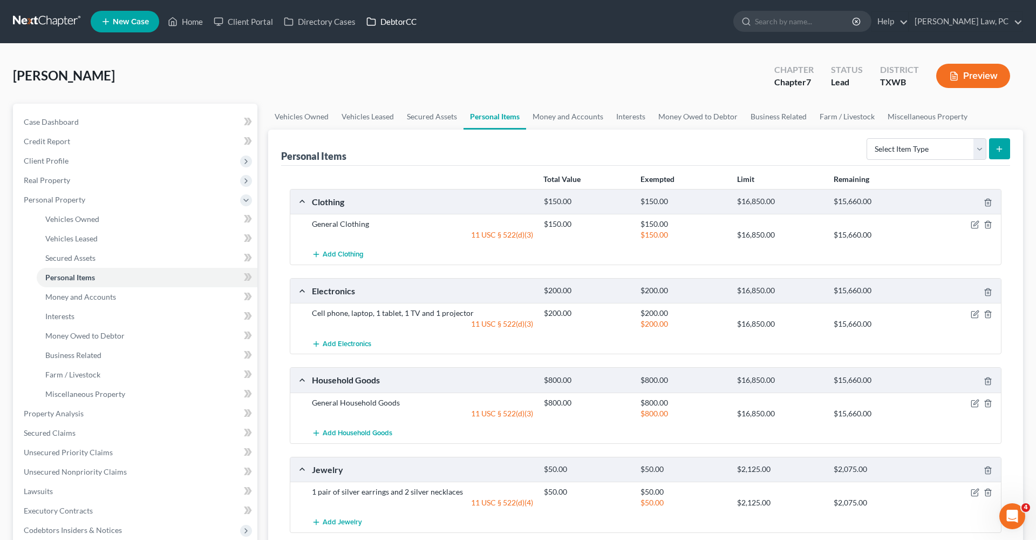
click at [399, 22] on link "DebtorCC" at bounding box center [391, 21] width 61 height 19
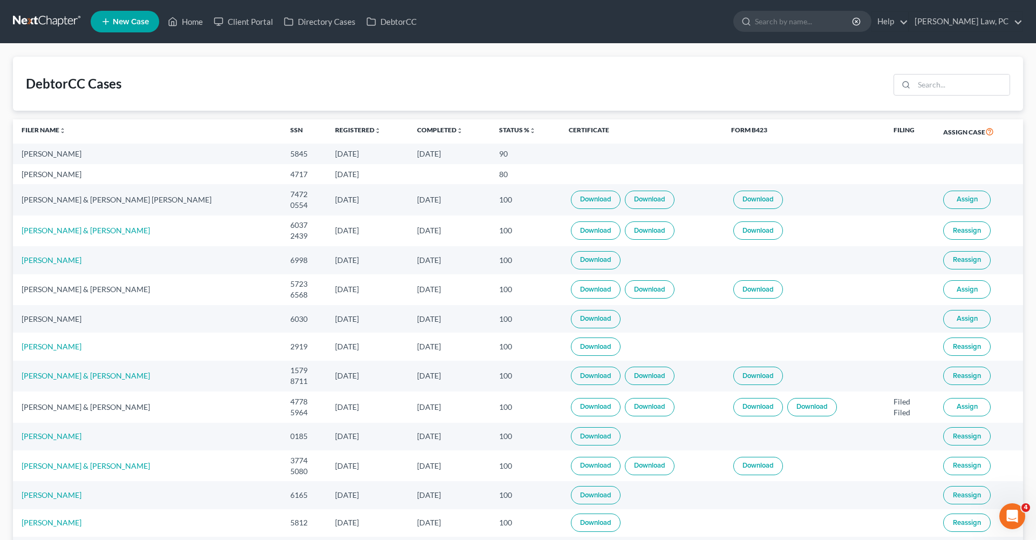
click at [40, 19] on link at bounding box center [47, 21] width 69 height 19
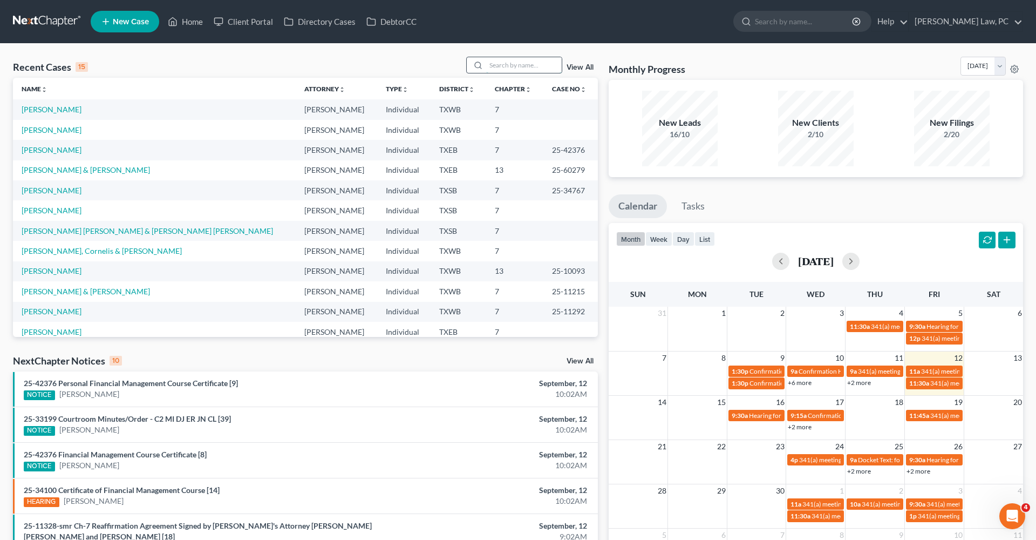
click at [516, 70] on input "search" at bounding box center [524, 65] width 76 height 16
click at [47, 107] on link "[PERSON_NAME]" at bounding box center [52, 109] width 60 height 9
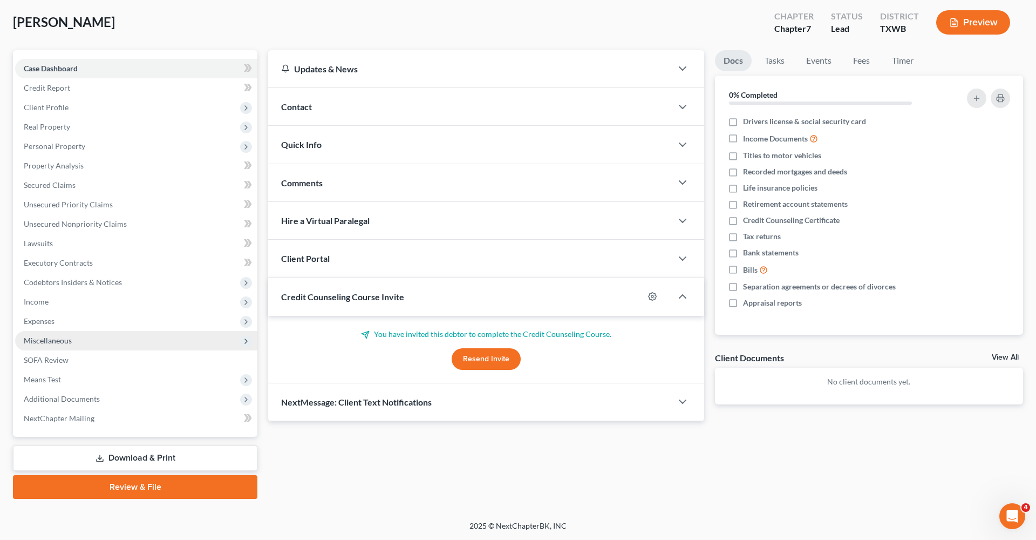
scroll to position [53, 0]
click at [141, 456] on link "Download & Print" at bounding box center [135, 457] width 244 height 25
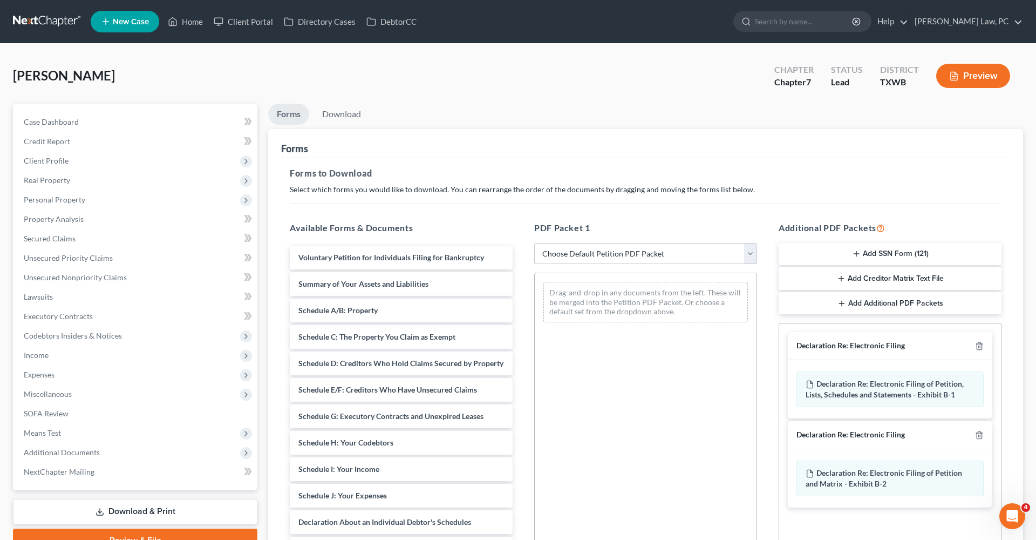
select select "0"
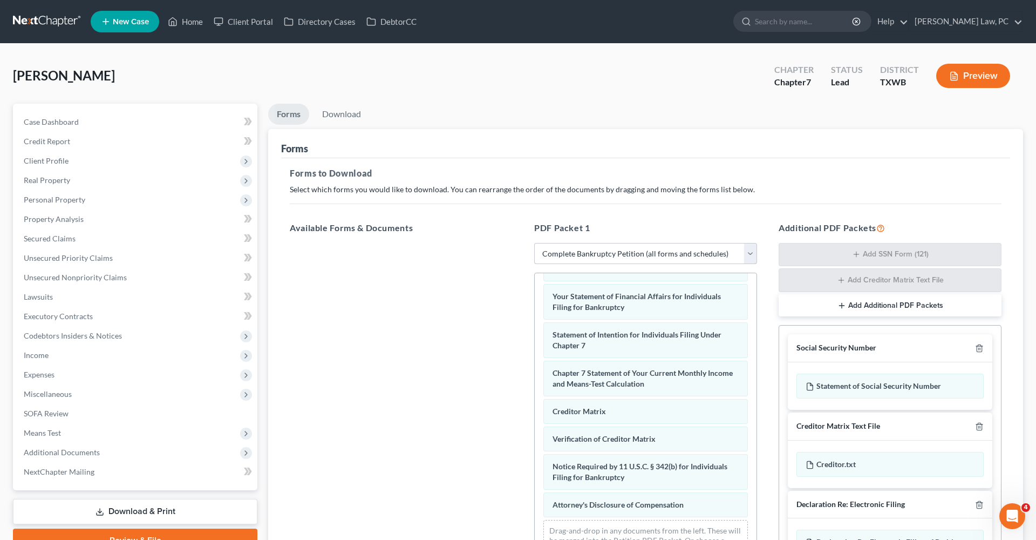
scroll to position [310, 0]
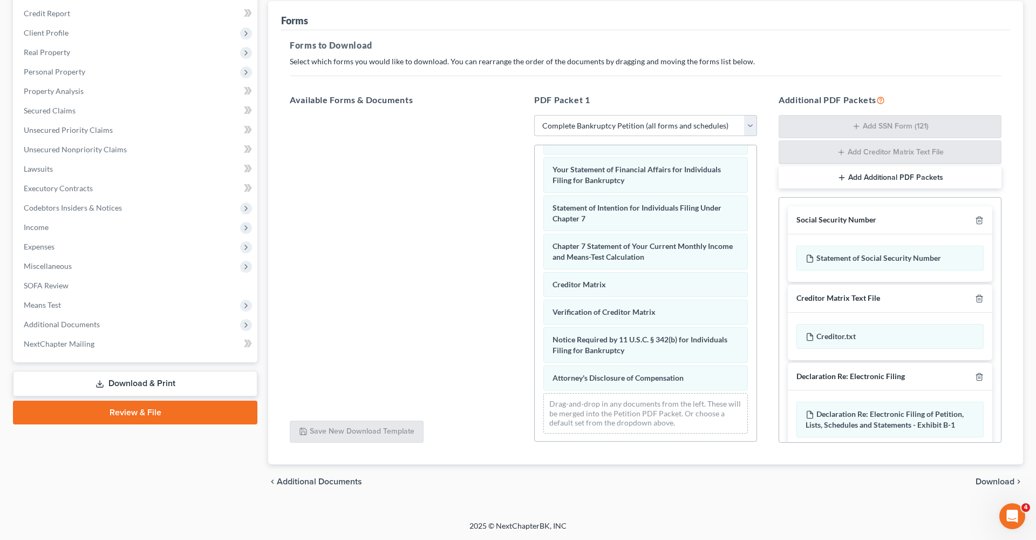
click at [1011, 480] on span "Download" at bounding box center [995, 481] width 39 height 9
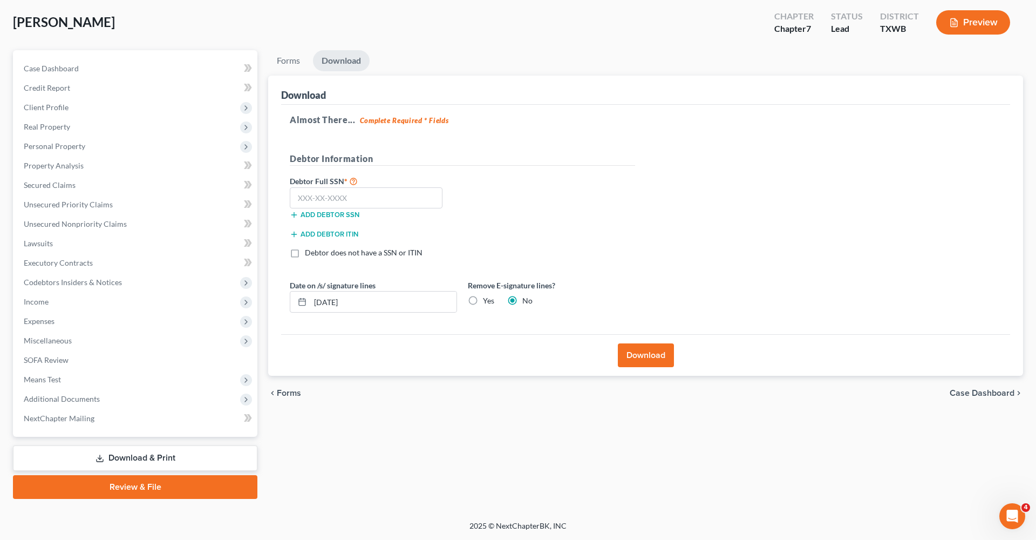
scroll to position [53, 0]
click at [331, 222] on div "Debtor Full SSN * Add debtor SSN" at bounding box center [373, 201] width 178 height 54
click at [318, 196] on input "text" at bounding box center [366, 198] width 153 height 22
type input "131-84-8676"
click at [632, 357] on button "Download" at bounding box center [646, 355] width 56 height 24
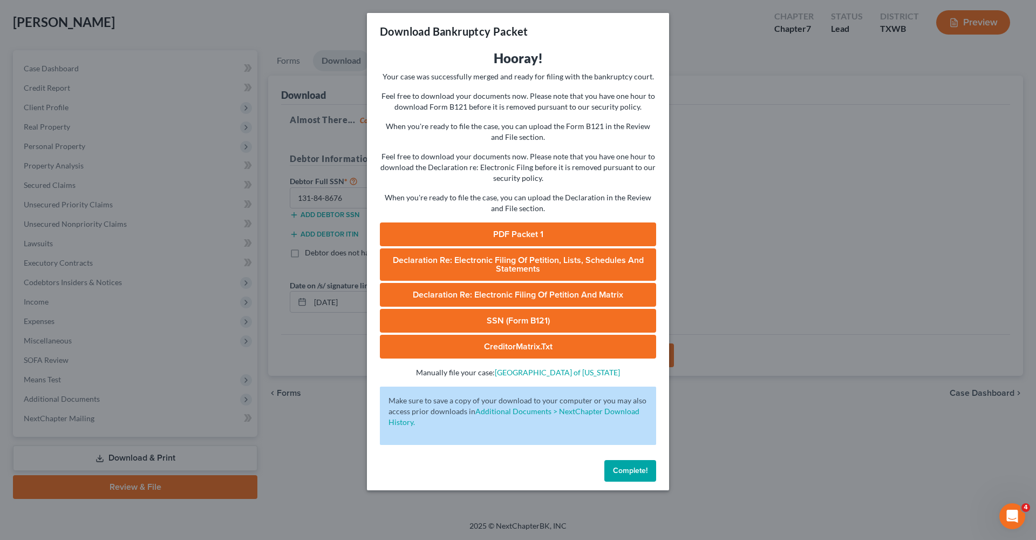
click at [506, 234] on link "PDF Packet 1" at bounding box center [518, 234] width 276 height 24
click at [515, 322] on link "SSN (Form B121)" at bounding box center [518, 321] width 276 height 24
